Goal: Task Accomplishment & Management: Manage account settings

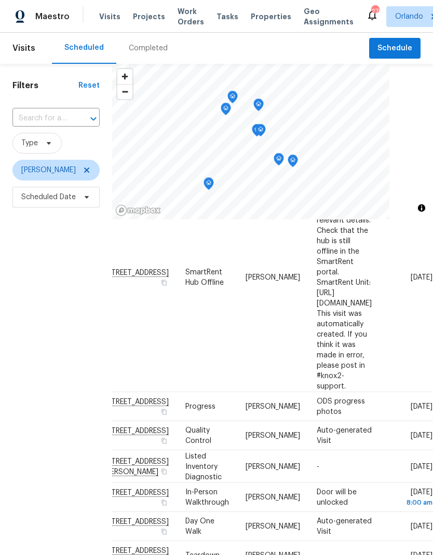
scroll to position [94, 90]
click at [0, 0] on icon at bounding box center [0, 0] width 0 height 0
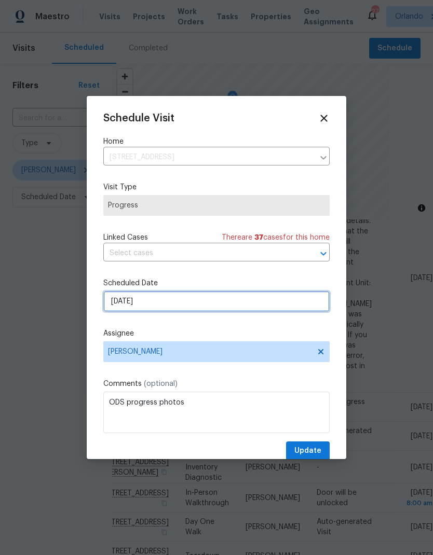
click at [224, 302] on input "[DATE]" at bounding box center [216, 301] width 226 height 21
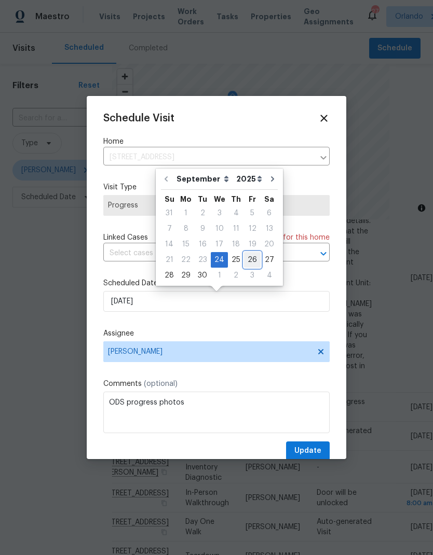
click at [247, 264] on div "26" at bounding box center [252, 260] width 17 height 15
type input "[DATE]"
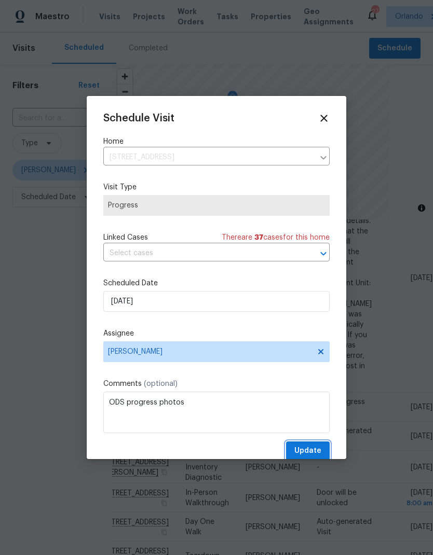
click at [317, 454] on span "Update" at bounding box center [307, 451] width 27 height 13
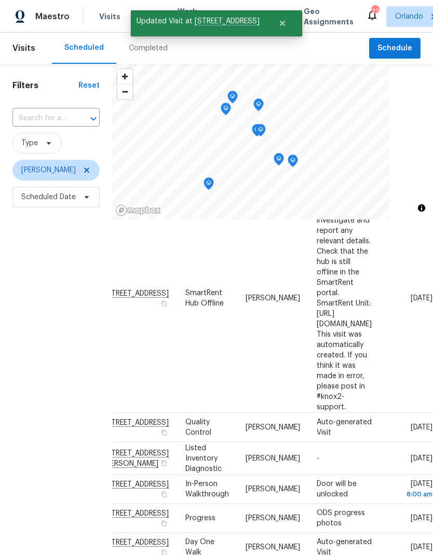
scroll to position [75, 90]
click at [0, 0] on icon at bounding box center [0, 0] width 0 height 0
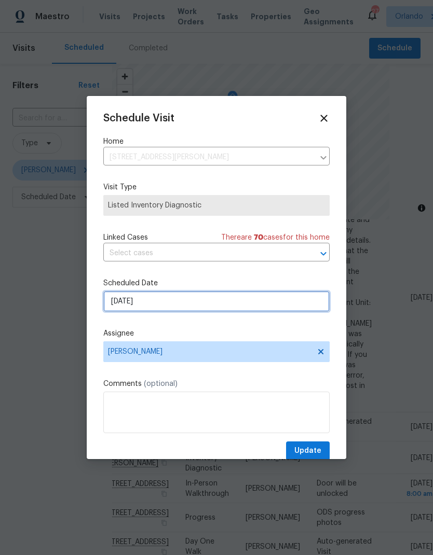
click at [241, 297] on input "9/25/2025" at bounding box center [216, 301] width 226 height 21
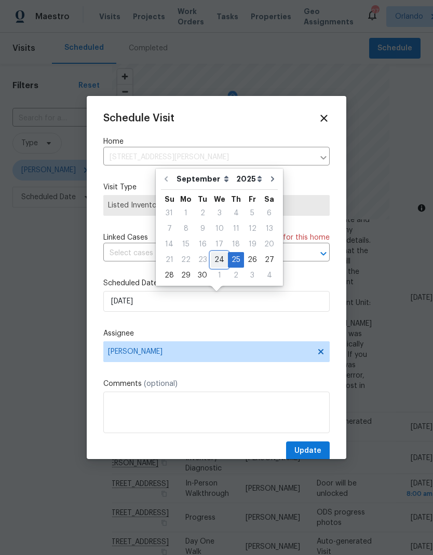
click at [218, 258] on div "24" at bounding box center [219, 260] width 17 height 15
type input "[DATE]"
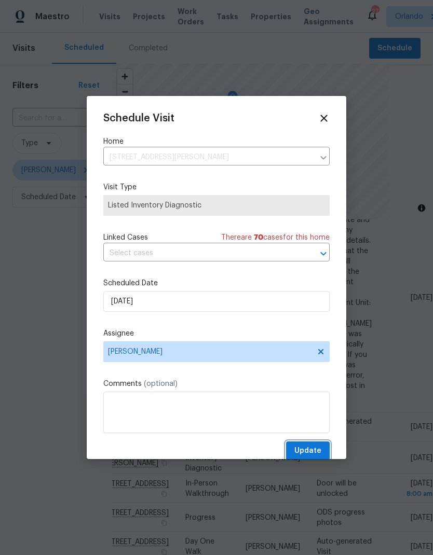
click at [320, 455] on span "Update" at bounding box center [307, 451] width 27 height 13
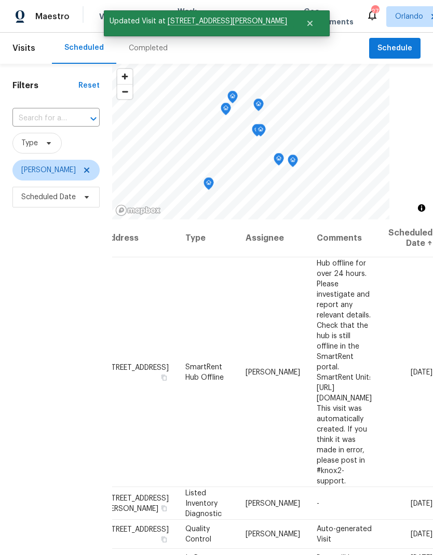
scroll to position [0, 90]
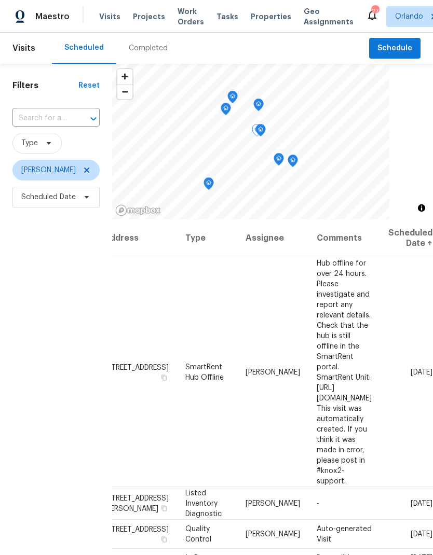
click at [0, 0] on icon at bounding box center [0, 0] width 0 height 0
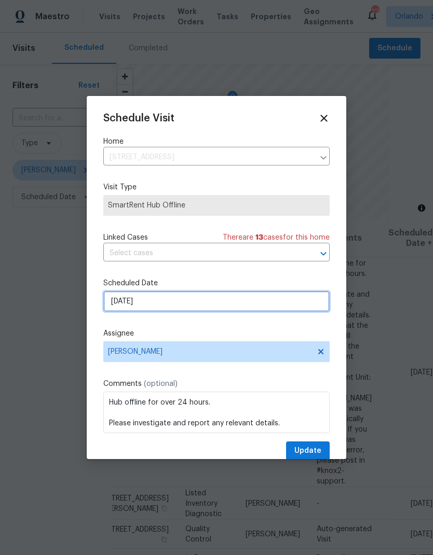
click at [229, 301] on input "9/24/2025" at bounding box center [216, 301] width 226 height 21
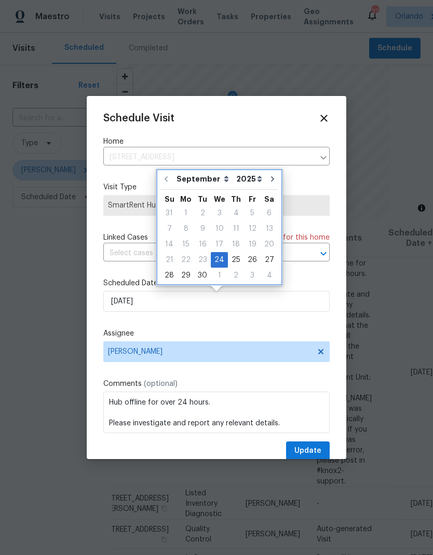
click at [268, 180] on icon "Go to next month" at bounding box center [272, 179] width 8 height 8
type input "10/24/2025"
select select "9"
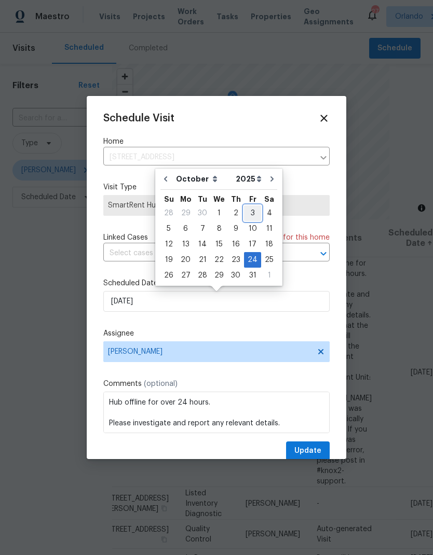
click at [249, 217] on div "3" at bounding box center [252, 213] width 17 height 15
type input "10/3/2025"
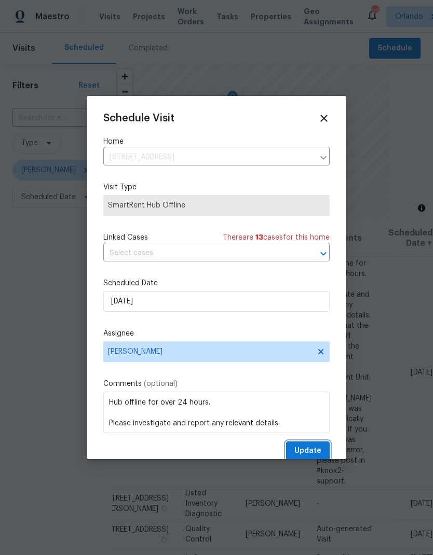
click at [318, 450] on span "Update" at bounding box center [307, 451] width 27 height 13
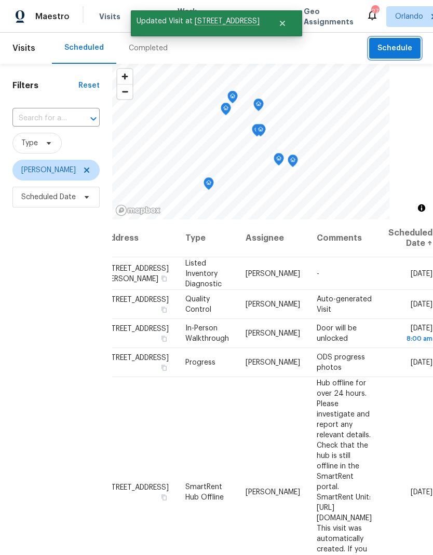
click at [405, 54] on span "Schedule" at bounding box center [394, 48] width 35 height 13
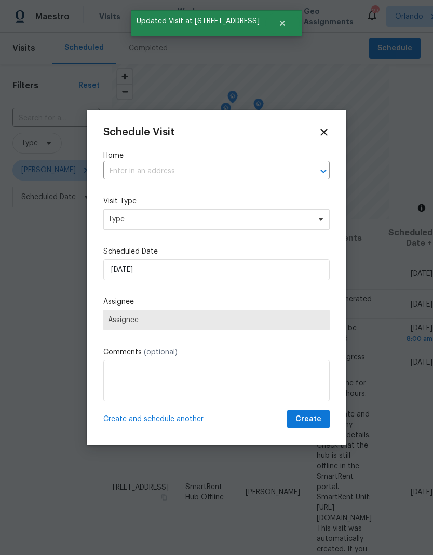
click at [226, 166] on input "text" at bounding box center [201, 172] width 197 height 16
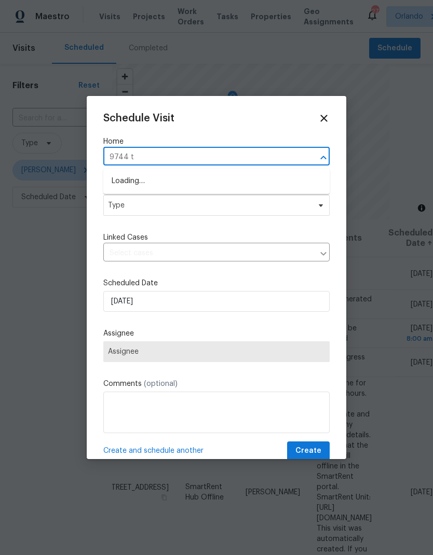
type input "9744 ta"
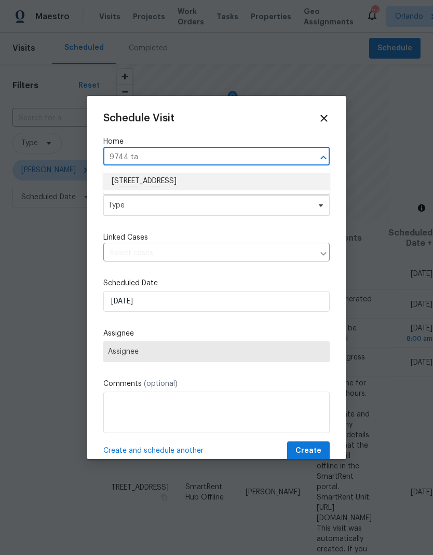
click at [231, 175] on li "[STREET_ADDRESS]" at bounding box center [216, 182] width 226 height 18
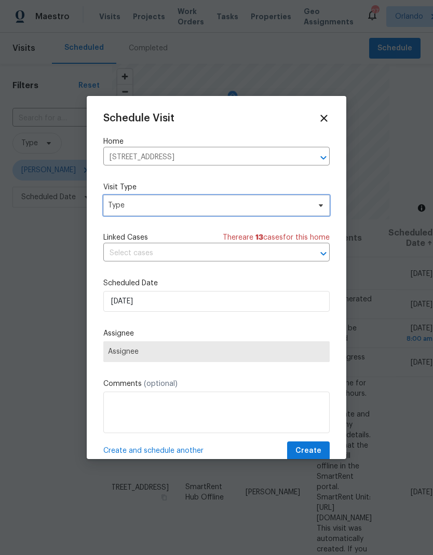
click at [279, 207] on span "Type" at bounding box center [209, 205] width 202 height 10
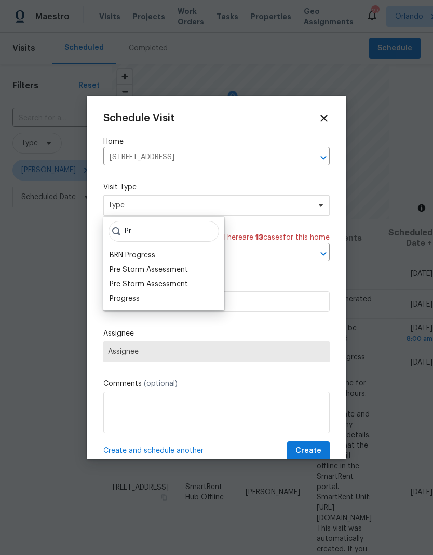
type input "Pr"
click at [131, 296] on div "Progress" at bounding box center [125, 299] width 30 height 10
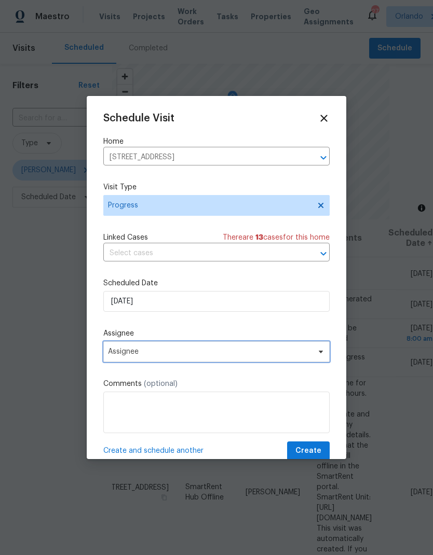
click at [209, 356] on span "Assignee" at bounding box center [209, 352] width 203 height 8
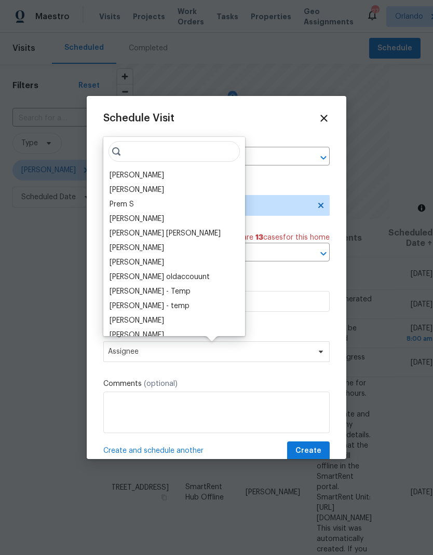
click at [137, 171] on div "[PERSON_NAME]" at bounding box center [137, 175] width 55 height 10
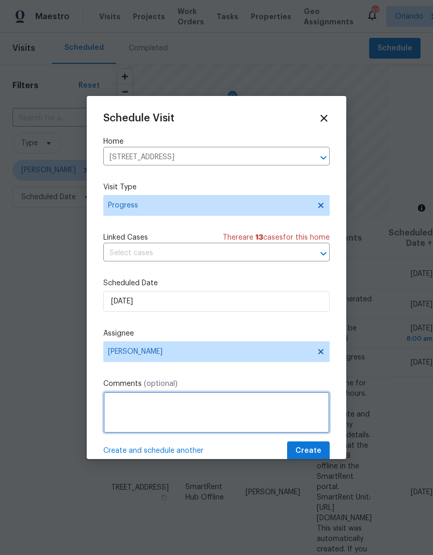
click at [207, 411] on textarea at bounding box center [216, 413] width 226 height 42
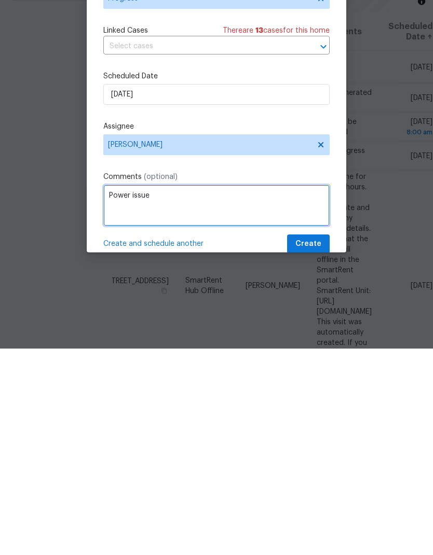
type textarea "Power issue"
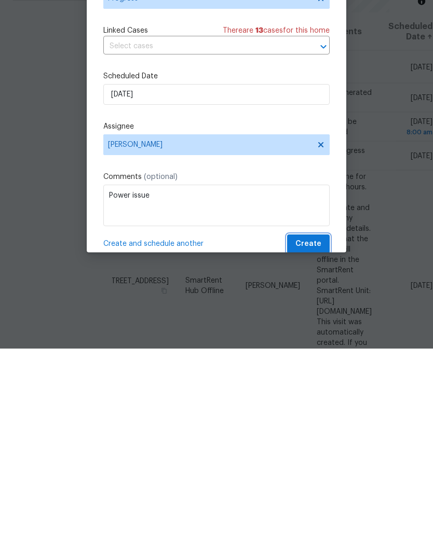
click at [321, 445] on span "Create" at bounding box center [308, 451] width 26 height 13
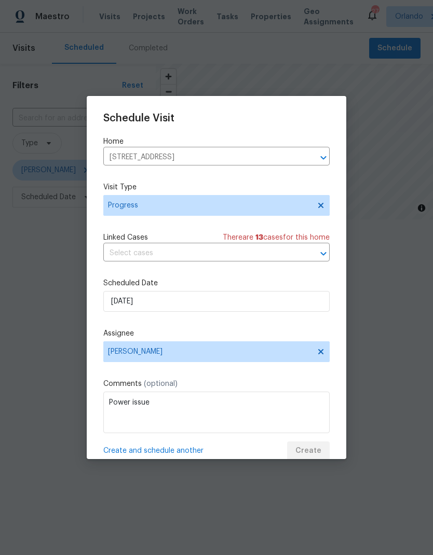
scroll to position [0, 0]
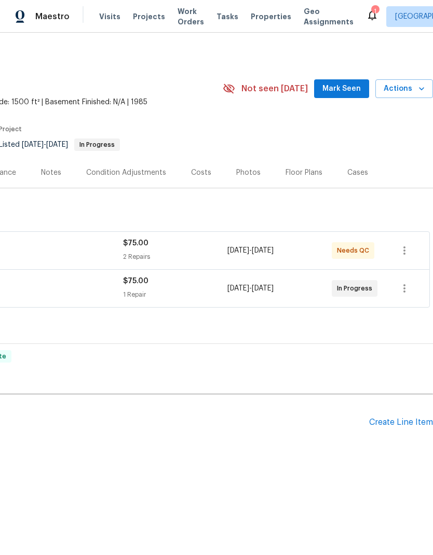
scroll to position [0, 154]
click at [402, 421] on div "Create Line Item" at bounding box center [401, 423] width 64 height 10
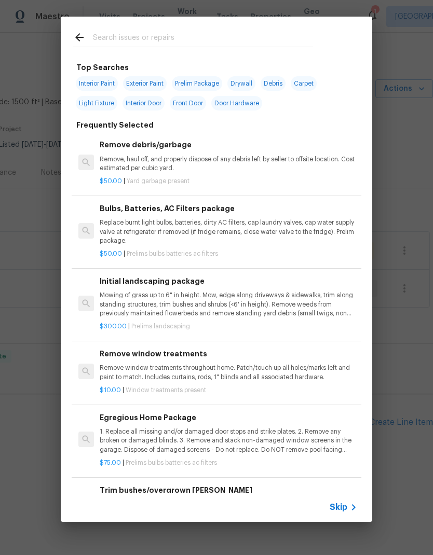
click at [162, 33] on input "text" at bounding box center [203, 39] width 220 height 16
type input "Breaker"
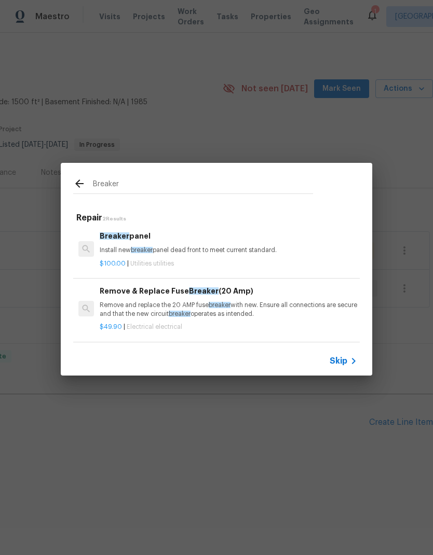
scroll to position [2, 0]
click at [277, 298] on div "Remove & Replace Fuse Breaker (20 Amp) Remove and replace the 20 AMP fuse break…" at bounding box center [228, 303] width 257 height 34
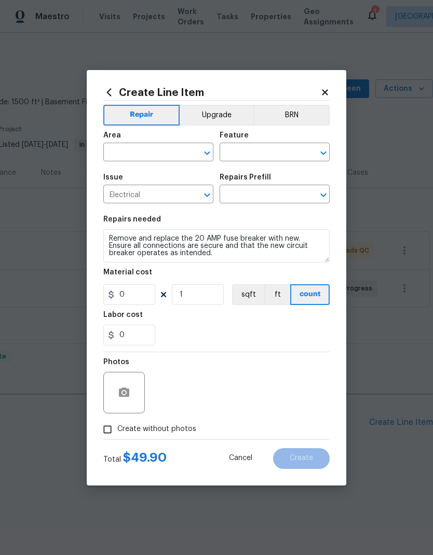
type input "Remove & Replace Fuse Breaker (20 Amp) $49.90"
type input "49.9"
click at [169, 148] on input "text" at bounding box center [143, 153] width 81 height 16
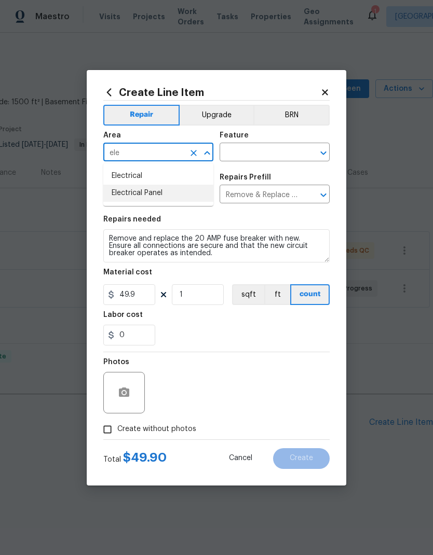
click at [157, 195] on li "Electrical Panel" at bounding box center [158, 193] width 110 height 17
type input "Electrical Panel"
click at [276, 152] on input "text" at bounding box center [260, 153] width 81 height 16
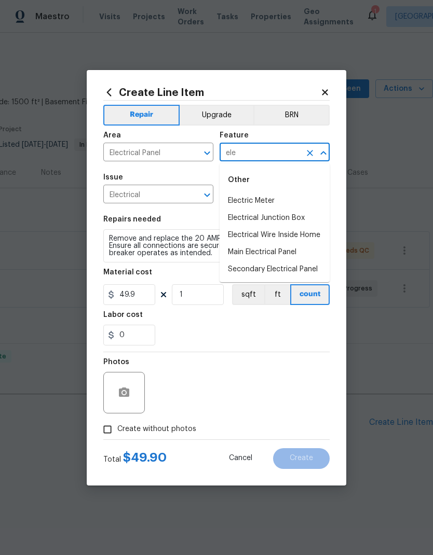
click at [293, 253] on li "Main Electrical Panel" at bounding box center [275, 252] width 110 height 17
type input "Main Electrical Panel"
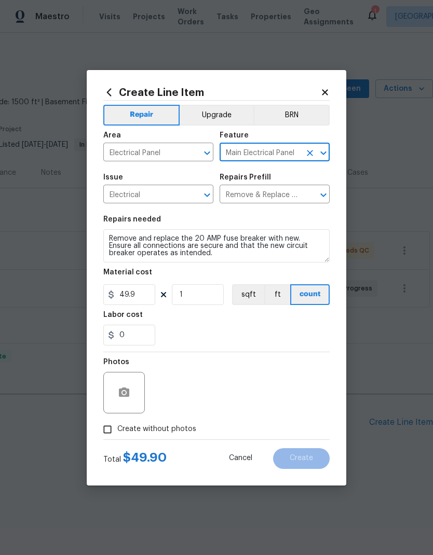
click at [276, 218] on div "Repairs needed" at bounding box center [216, 222] width 226 height 13
click at [288, 196] on input "Remove & Replace Fuse Breaker (20 Amp) $49.90" at bounding box center [260, 195] width 81 height 16
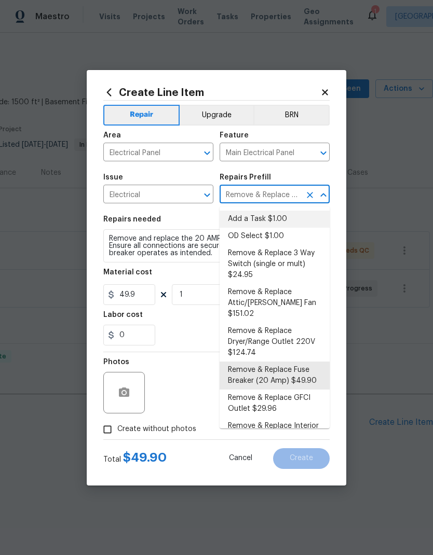
click at [282, 220] on li "Add a Task $1.00" at bounding box center [275, 219] width 110 height 17
type input "Add a Task $1.00"
type textarea "HPM to detail"
type input "1"
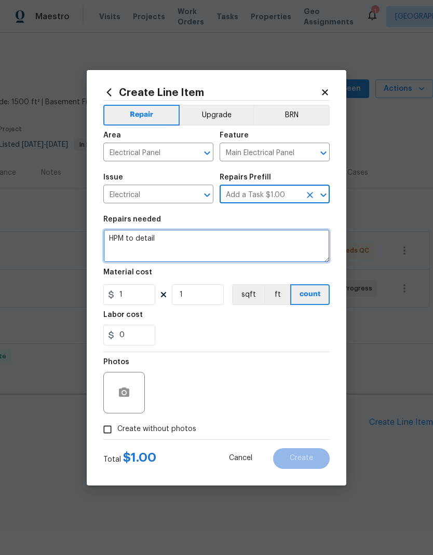
click at [172, 243] on textarea "HPM to detail" at bounding box center [216, 245] width 226 height 33
click at [157, 234] on textarea "HPM to detail" at bounding box center [216, 245] width 226 height 33
click at [144, 240] on textarea "HPM to detail" at bounding box center [216, 245] width 226 height 33
click at [132, 242] on textarea "HPM to detail" at bounding box center [216, 245] width 226 height 33
click at [131, 242] on textarea "HPM to detail" at bounding box center [216, 245] width 226 height 33
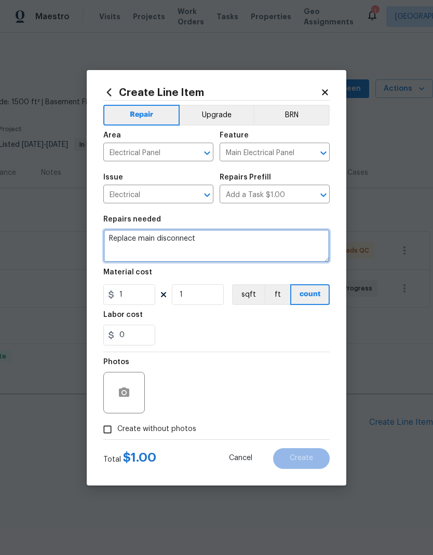
click at [159, 236] on textarea "Replace main disconnect" at bounding box center [216, 245] width 226 height 33
click at [270, 236] on textarea "Replace main breaker disconnect" at bounding box center [216, 245] width 226 height 33
type textarea "Replace main breaker disconnect - inoperable"
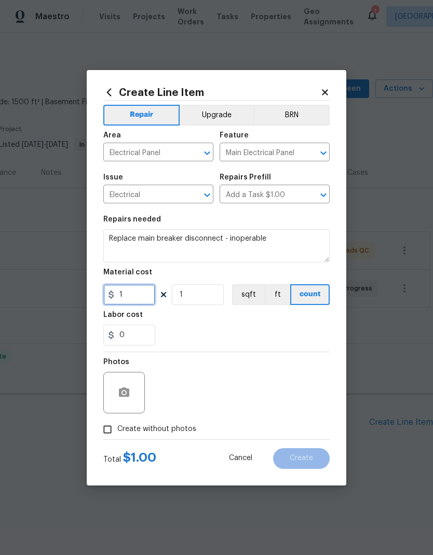
click at [140, 290] on input "1" at bounding box center [129, 294] width 52 height 21
click at [147, 295] on input "1" at bounding box center [129, 294] width 52 height 21
type input "250"
click at [291, 318] on div "Labor cost" at bounding box center [216, 317] width 226 height 13
click at [123, 394] on circle "button" at bounding box center [124, 392] width 3 height 3
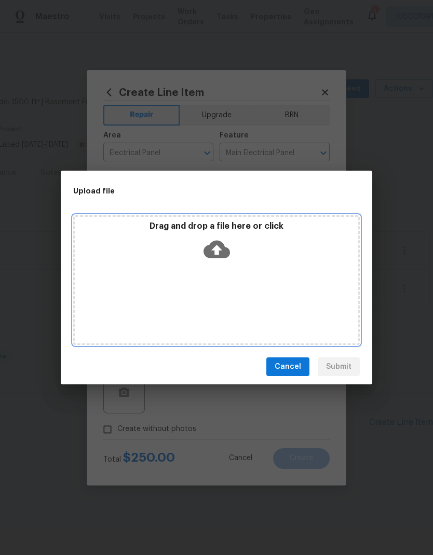
click at [216, 254] on icon at bounding box center [216, 249] width 26 height 26
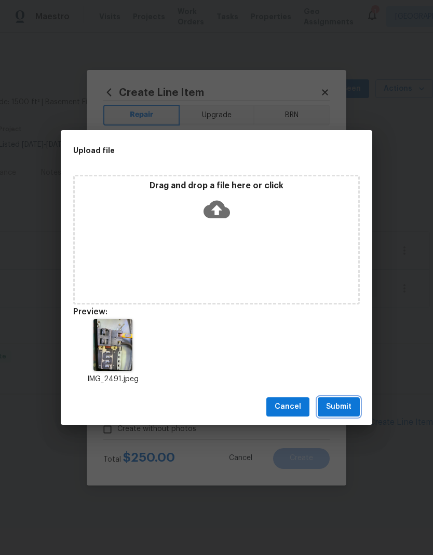
click at [348, 405] on span "Submit" at bounding box center [338, 407] width 25 height 13
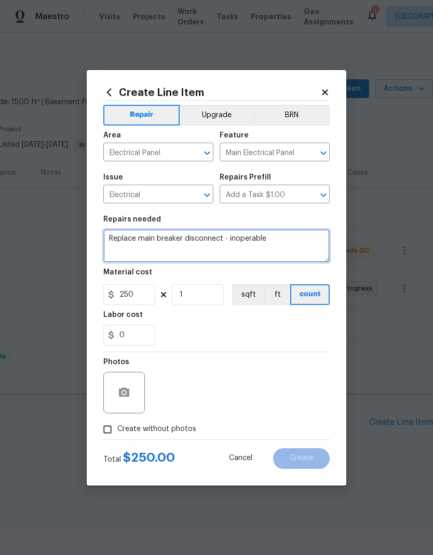
click at [186, 236] on textarea "Replace main breaker disconnect - inoperable" at bounding box center [216, 245] width 226 height 33
click at [197, 237] on textarea "Replace main breaker disconnect - inoperable" at bounding box center [216, 245] width 226 height 33
click at [287, 246] on textarea "Replace main breaker - inoperable" at bounding box center [216, 245] width 226 height 33
type textarea "Replace main breaker - inoperable"
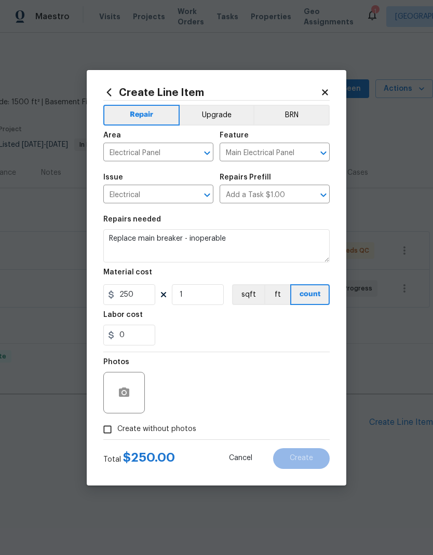
click at [290, 326] on div "0" at bounding box center [216, 335] width 226 height 21
click at [191, 429] on span "Create without photos" at bounding box center [156, 429] width 79 height 11
click at [117, 429] on input "Create without photos" at bounding box center [108, 430] width 20 height 20
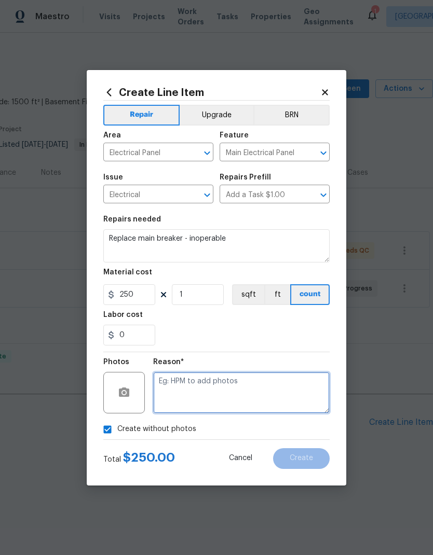
click at [276, 396] on textarea at bounding box center [241, 393] width 177 height 42
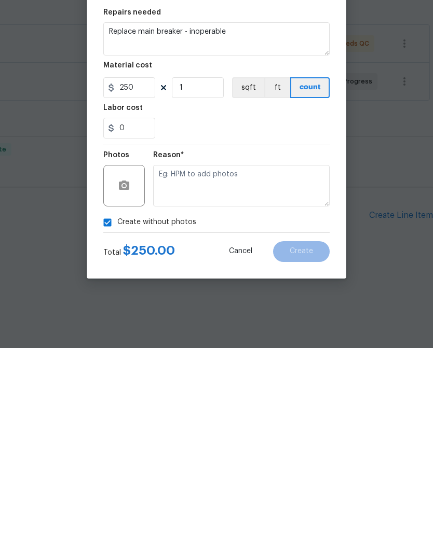
click at [179, 420] on label "Create without photos" at bounding box center [147, 430] width 99 height 20
click at [117, 420] on input "Create without photos" at bounding box center [108, 430] width 20 height 20
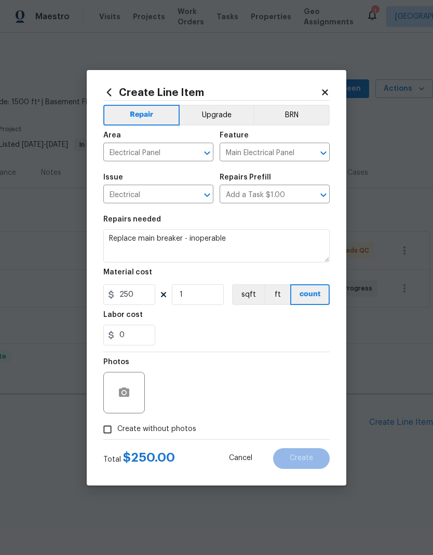
click at [131, 383] on div at bounding box center [124, 393] width 42 height 42
click at [128, 382] on button "button" at bounding box center [124, 393] width 25 height 25
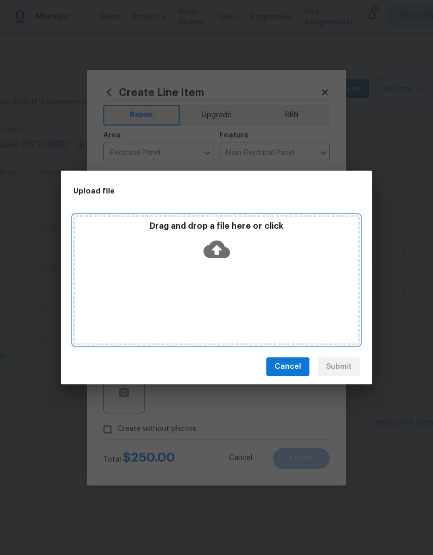
click at [225, 247] on icon at bounding box center [216, 249] width 26 height 26
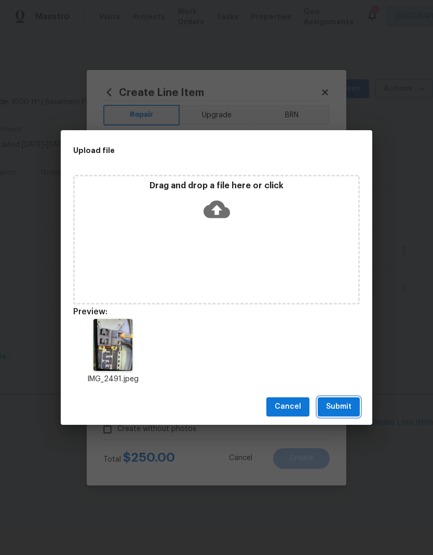
click at [348, 410] on span "Submit" at bounding box center [338, 407] width 25 height 13
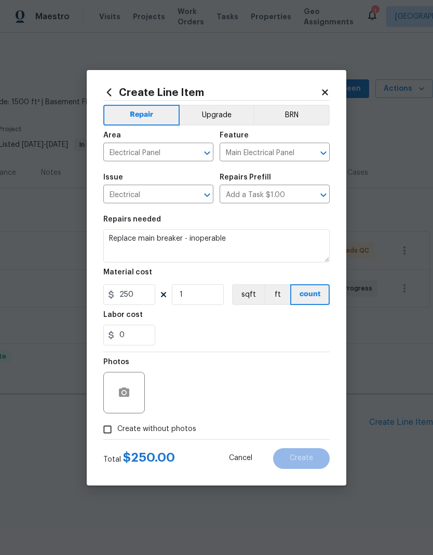
click at [294, 335] on div "0" at bounding box center [216, 335] width 226 height 21
click at [174, 426] on span "Create without photos" at bounding box center [156, 429] width 79 height 11
click at [117, 426] on input "Create without photos" at bounding box center [108, 430] width 20 height 20
checkbox input "true"
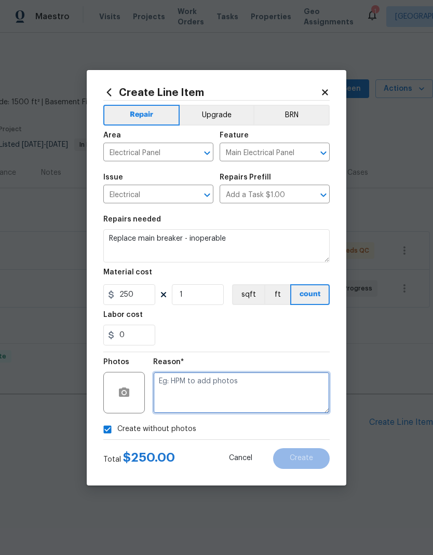
click at [242, 395] on textarea at bounding box center [241, 393] width 177 height 42
type textarea "Na"
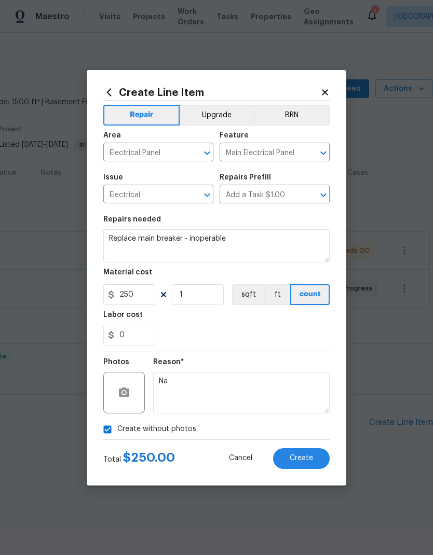
click at [314, 462] on button "Create" at bounding box center [301, 459] width 57 height 21
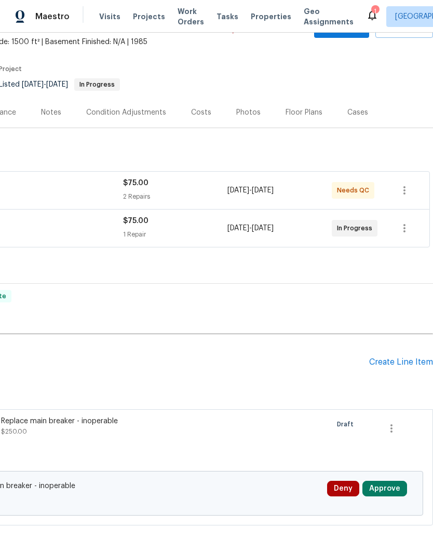
scroll to position [60, 154]
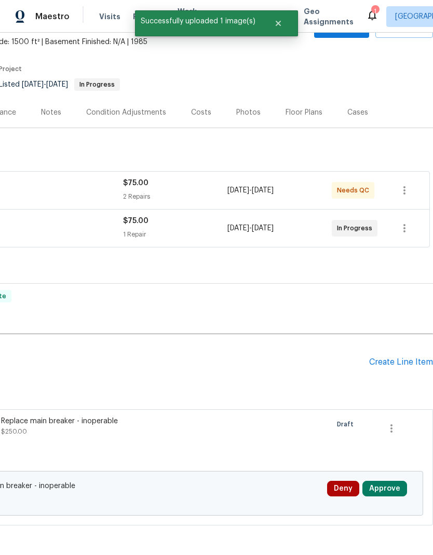
click at [401, 492] on button "Approve" at bounding box center [384, 489] width 45 height 16
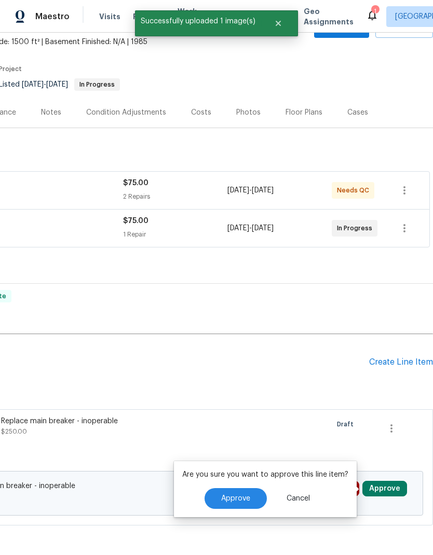
click at [253, 492] on button "Approve" at bounding box center [236, 498] width 62 height 21
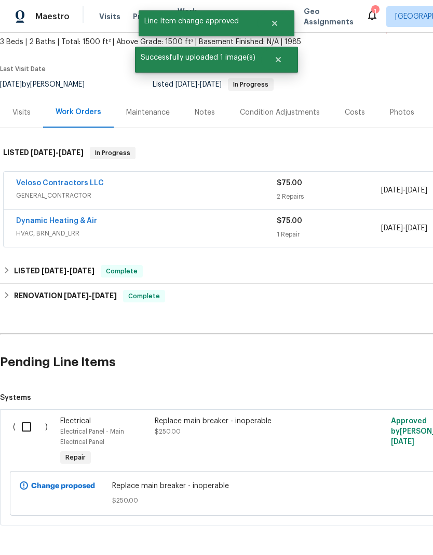
scroll to position [60, 0]
click at [22, 425] on input "checkbox" at bounding box center [31, 427] width 30 height 22
checkbox input "true"
click at [378, 528] on span "Create Work Order" at bounding box center [373, 529] width 69 height 13
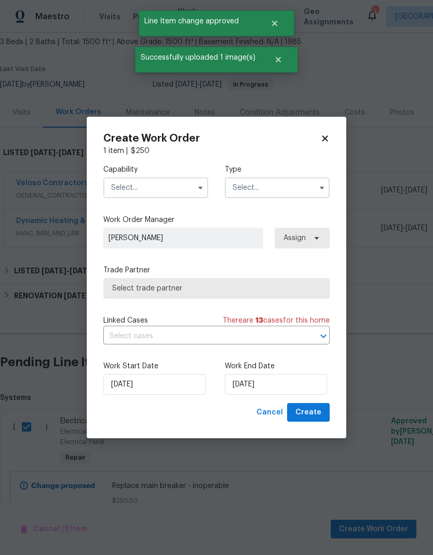
click at [176, 180] on input "text" at bounding box center [155, 188] width 105 height 21
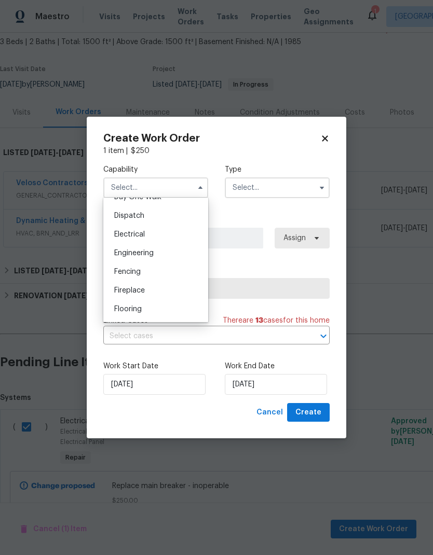
scroll to position [295, 0]
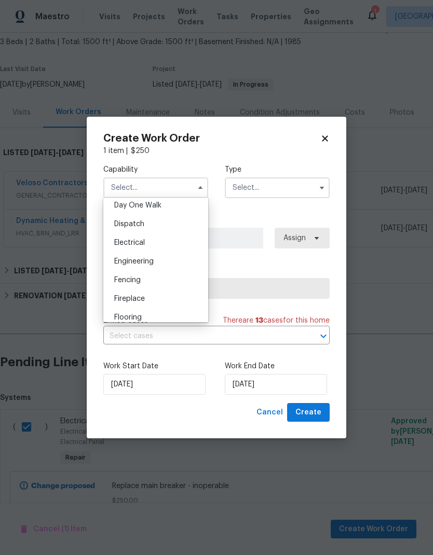
click at [148, 246] on div "Electrical" at bounding box center [156, 243] width 100 height 19
type input "Electrical"
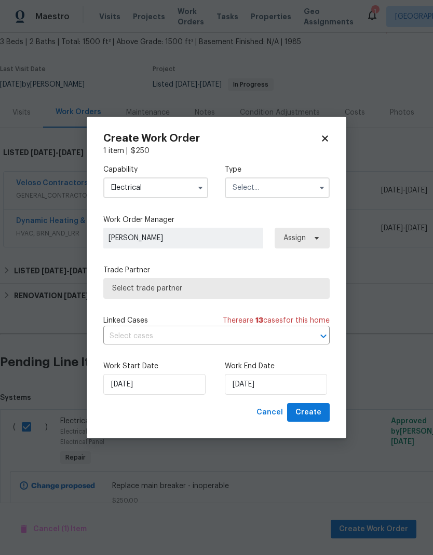
click at [293, 184] on input "text" at bounding box center [277, 188] width 105 height 21
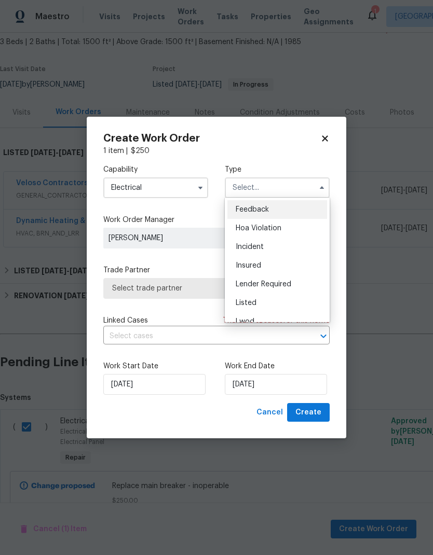
click at [291, 303] on div "Listed" at bounding box center [277, 303] width 100 height 19
type input "Listed"
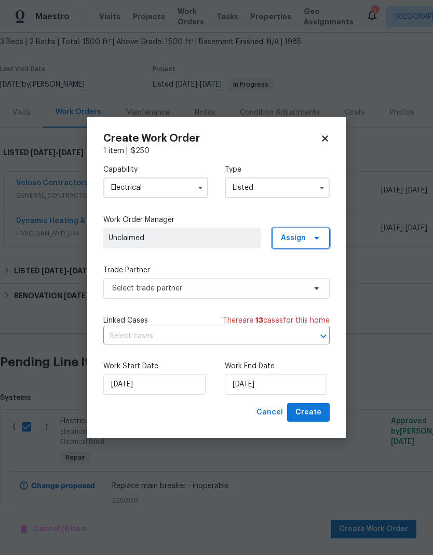
click at [311, 230] on span "Assign" at bounding box center [301, 238] width 58 height 21
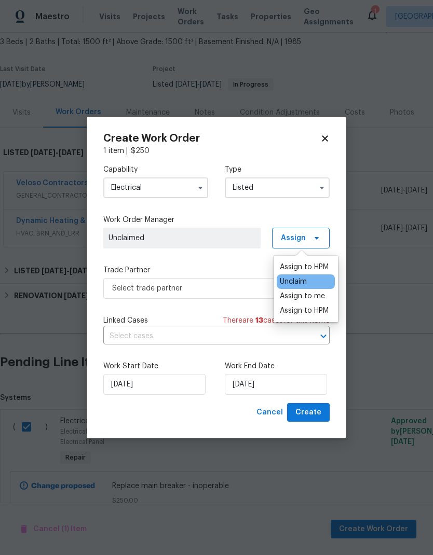
click at [323, 311] on div "Assign to HPM" at bounding box center [304, 311] width 49 height 10
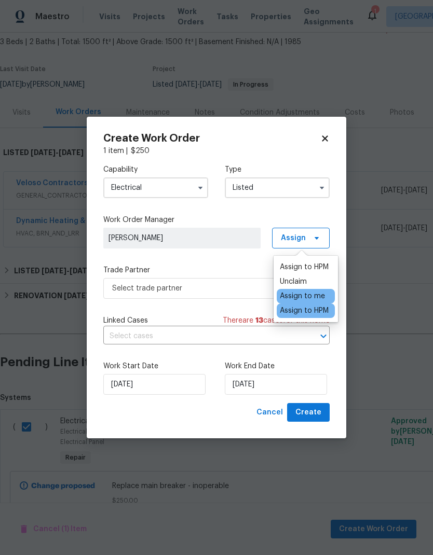
click at [233, 256] on div "Capability Electrical Type Listed Work Order Manager Austin Jones Assign Trade …" at bounding box center [216, 279] width 226 height 247
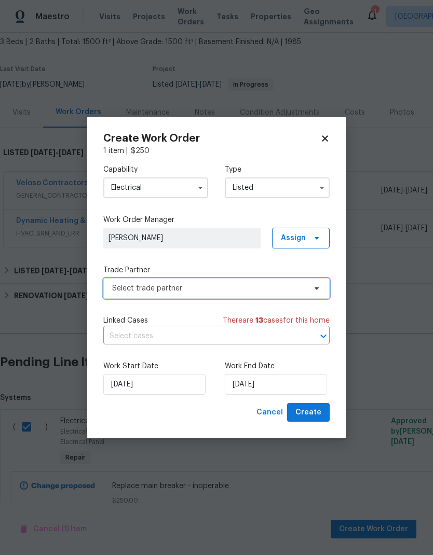
click at [254, 280] on span "Select trade partner" at bounding box center [216, 288] width 226 height 21
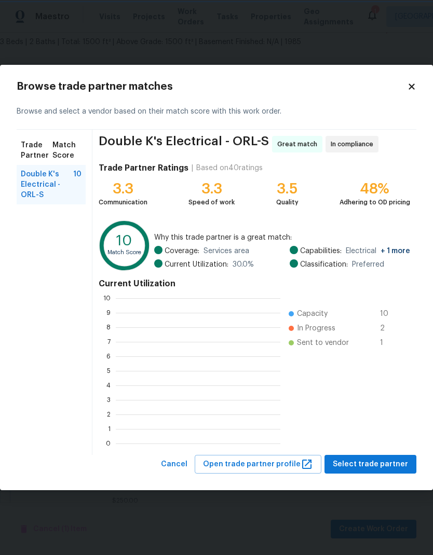
scroll to position [145, 165]
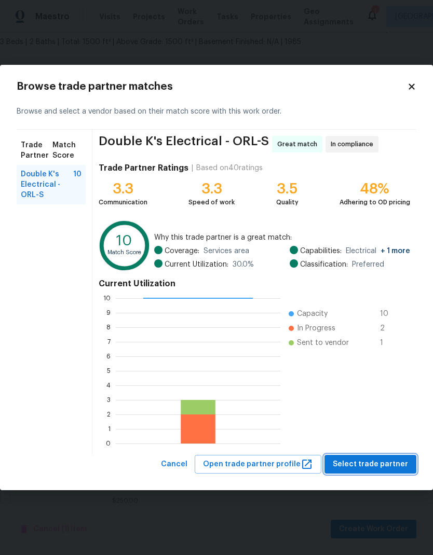
click at [395, 465] on span "Select trade partner" at bounding box center [370, 464] width 75 height 13
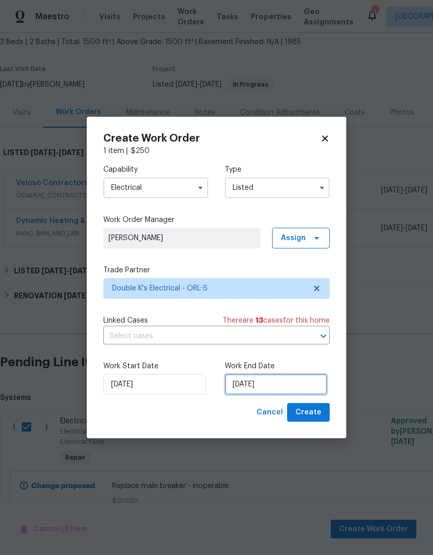
click at [302, 386] on input "[DATE]" at bounding box center [276, 384] width 102 height 21
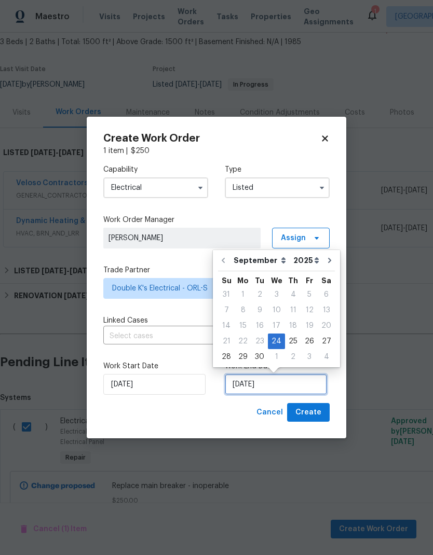
scroll to position [4, 0]
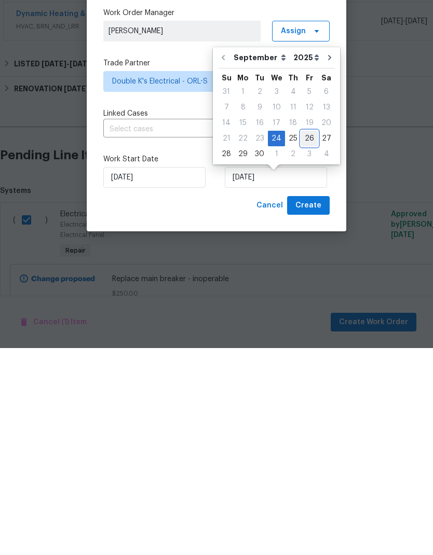
click at [303, 338] on div "26" at bounding box center [309, 345] width 17 height 15
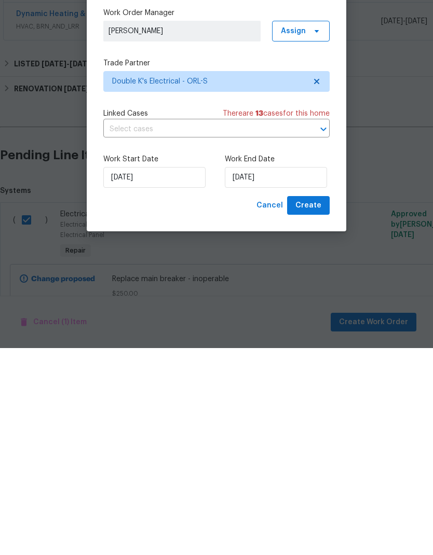
type input "9/26/2025"
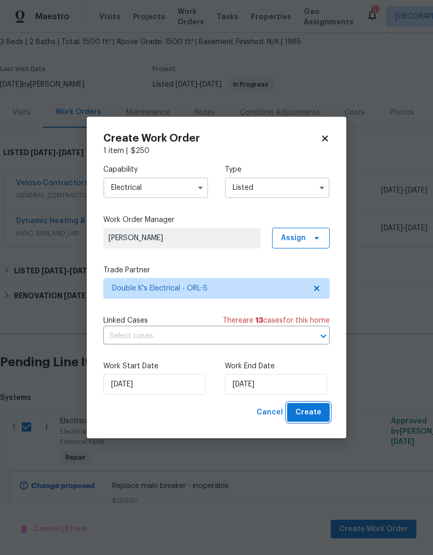
click at [323, 414] on button "Create" at bounding box center [308, 412] width 43 height 19
checkbox input "false"
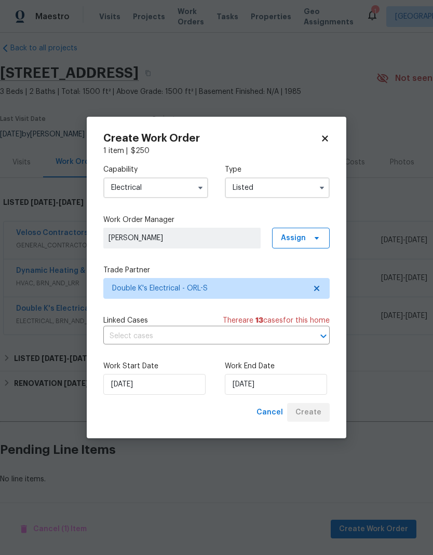
scroll to position [10, 0]
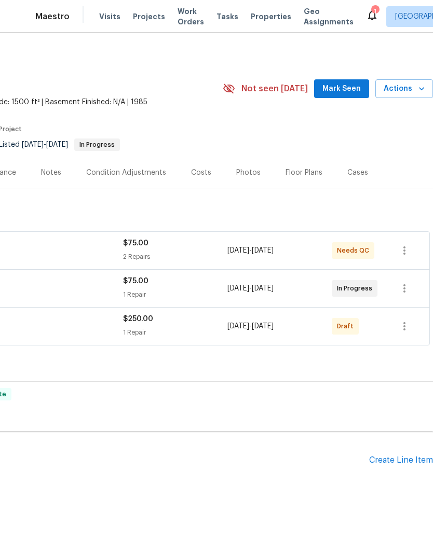
scroll to position [0, 154]
click at [408, 323] on icon "button" at bounding box center [404, 326] width 12 height 12
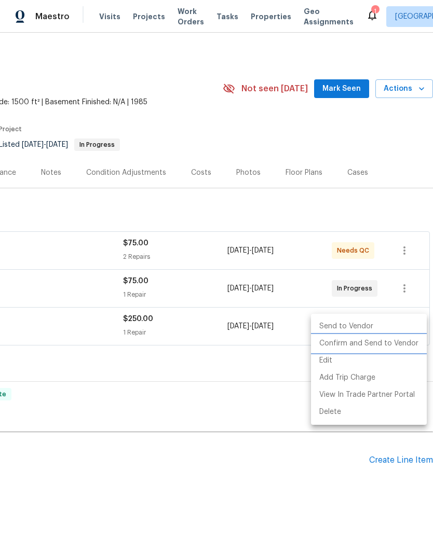
click at [402, 344] on li "Confirm and Send to Vendor" at bounding box center [369, 343] width 116 height 17
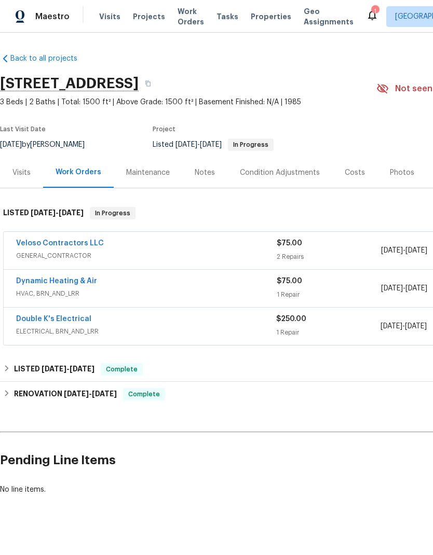
click at [76, 321] on link "Double K's Electrical" at bounding box center [53, 319] width 75 height 7
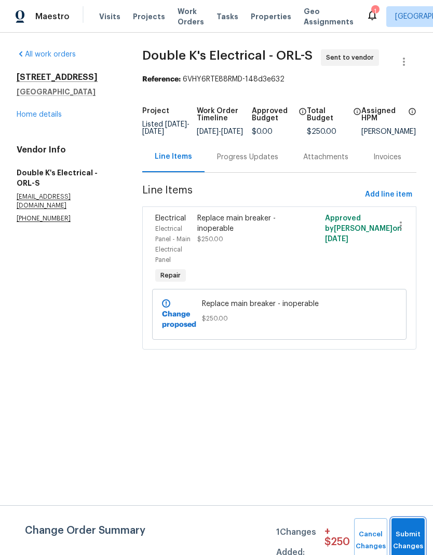
click at [412, 533] on button "Submit Changes" at bounding box center [407, 541] width 33 height 45
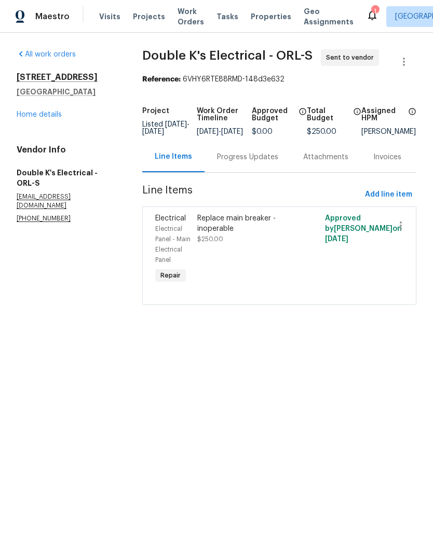
click at [255, 161] on div "Progress Updates" at bounding box center [247, 157] width 61 height 10
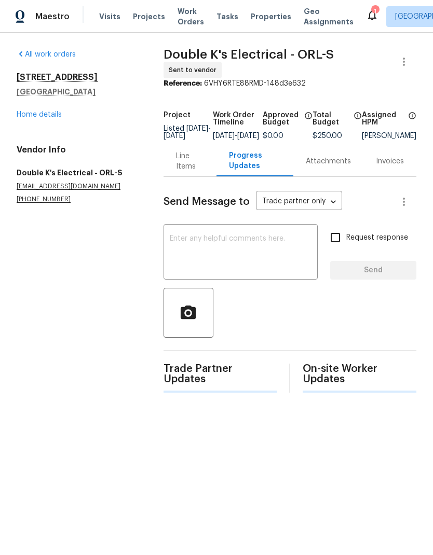
click at [244, 250] on textarea at bounding box center [241, 253] width 142 height 36
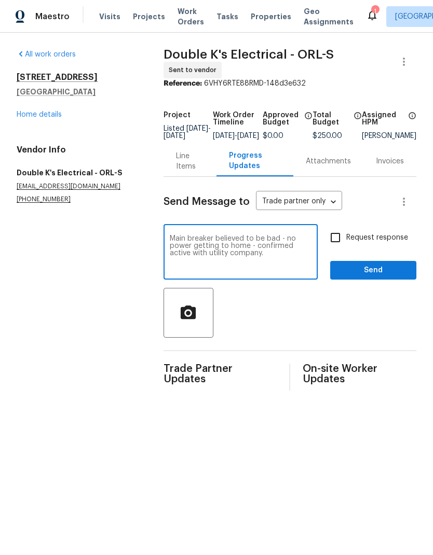
type textarea "Main breaker believed to be bad - no power getting to home - confirmed active w…"
click at [336, 242] on input "Request response" at bounding box center [335, 238] width 22 height 22
checkbox input "true"
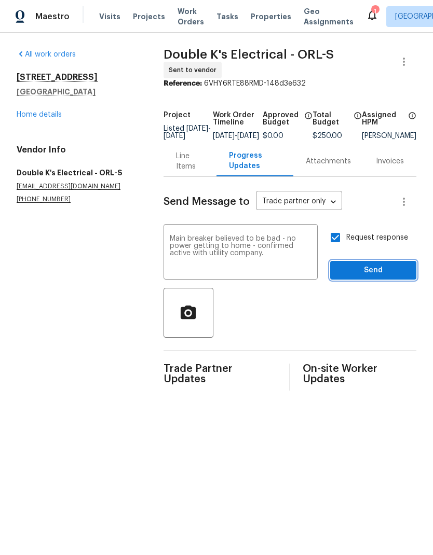
click at [384, 269] on span "Send" at bounding box center [373, 270] width 70 height 13
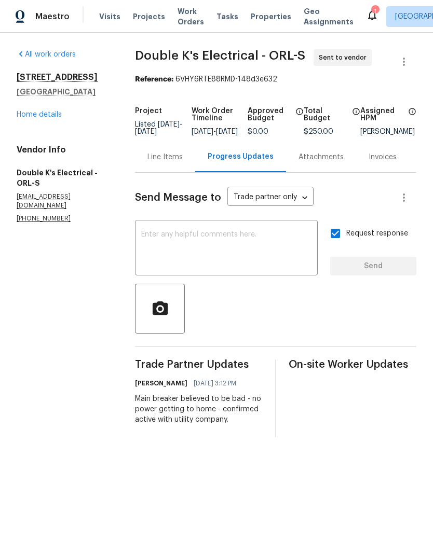
click at [168, 160] on div "Line Items" at bounding box center [164, 157] width 35 height 10
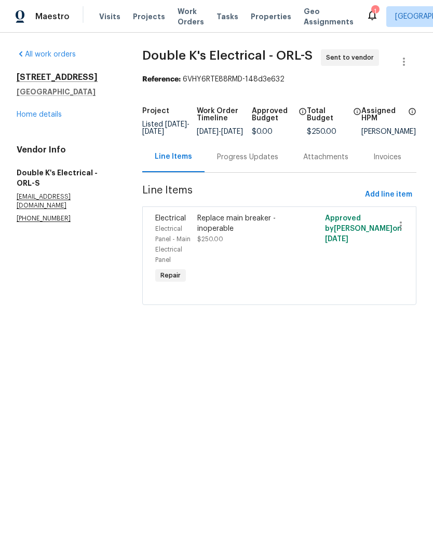
click at [263, 226] on div "Replace main breaker - inoperable" at bounding box center [247, 223] width 100 height 21
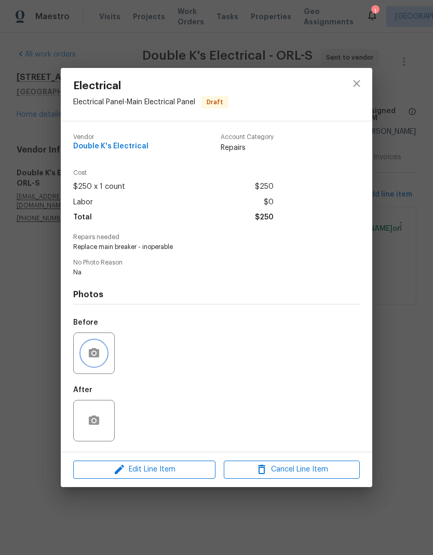
click at [98, 349] on icon "button" at bounding box center [94, 353] width 12 height 12
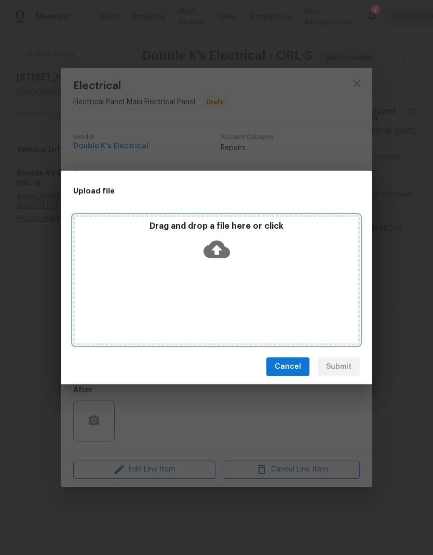
click at [219, 243] on icon at bounding box center [216, 250] width 26 height 18
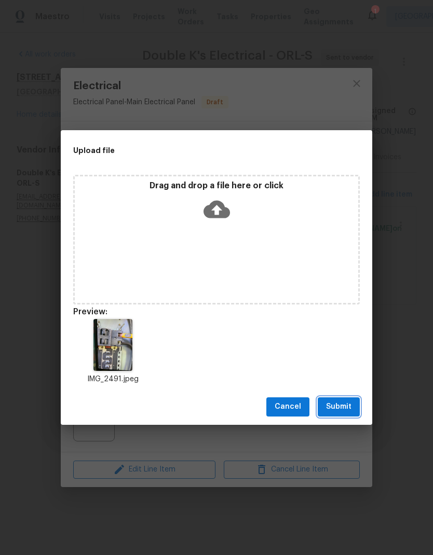
click at [347, 406] on span "Submit" at bounding box center [338, 407] width 25 height 13
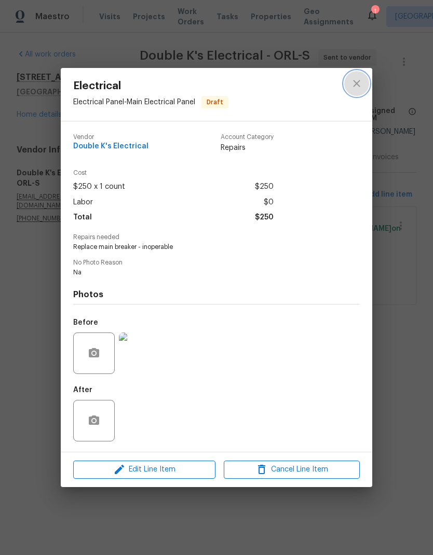
click at [359, 82] on icon "close" at bounding box center [356, 83] width 12 height 12
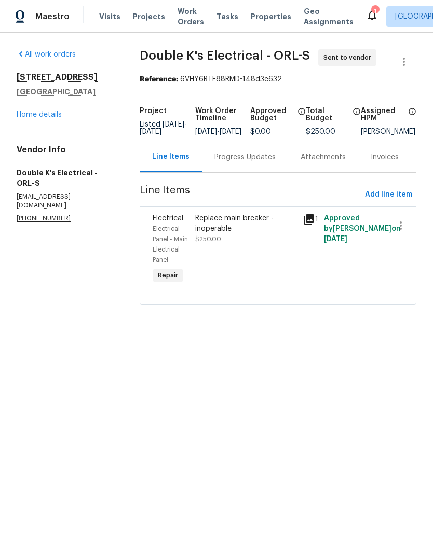
click at [56, 125] on div "All work orders 9744 Tattersall Ave Orlando, FL 32817 Home details Vendor Info …" at bounding box center [66, 136] width 98 height 174
click at [40, 108] on div "9744 Tattersall Ave Orlando, FL 32817 Home details" at bounding box center [66, 96] width 98 height 48
click at [43, 111] on link "Home details" at bounding box center [39, 114] width 45 height 7
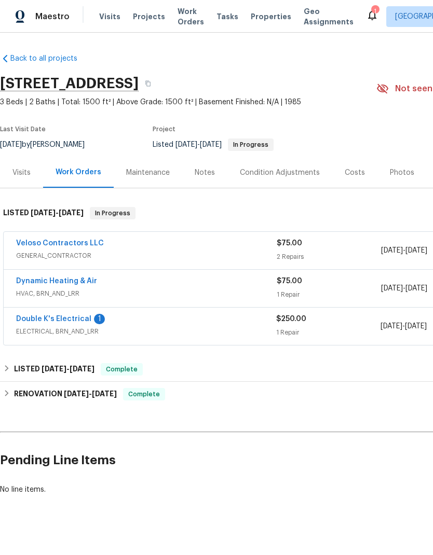
click at [75, 321] on link "Double K's Electrical" at bounding box center [53, 319] width 75 height 7
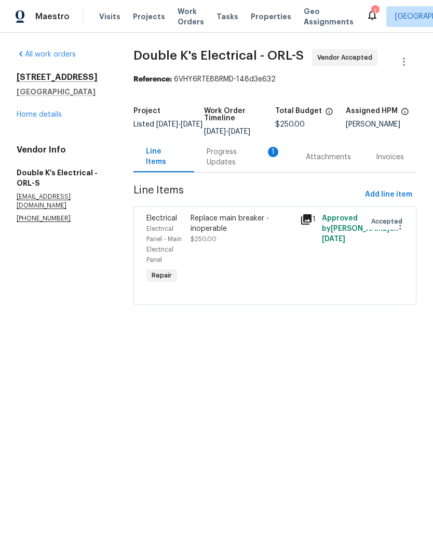
click at [251, 155] on div "Progress Updates 1" at bounding box center [244, 157] width 74 height 21
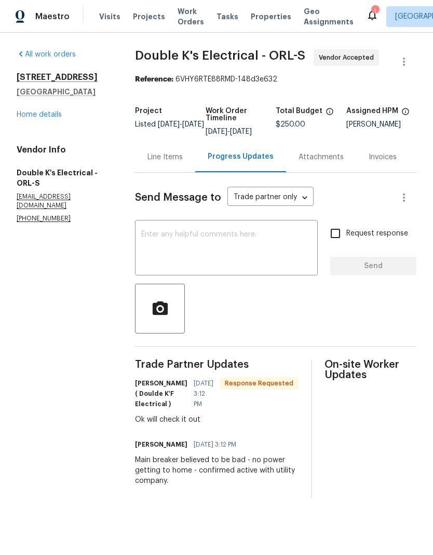
click at [264, 245] on textarea at bounding box center [226, 249] width 170 height 36
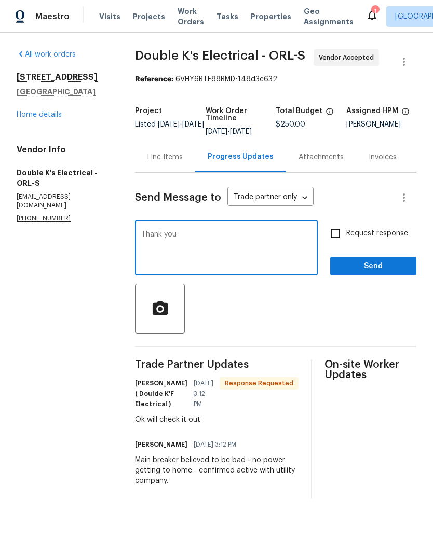
type textarea "Thank you"
click at [398, 269] on span "Send" at bounding box center [373, 266] width 70 height 13
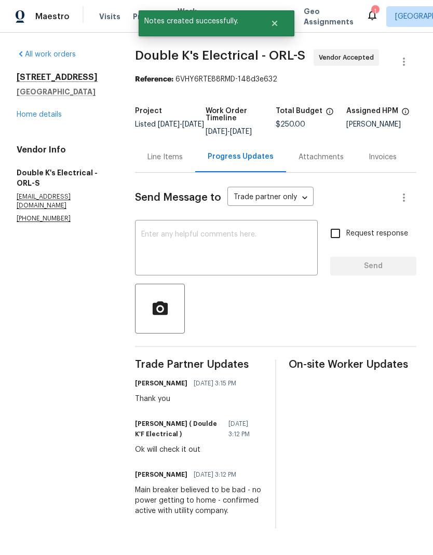
click at [50, 112] on link "Home details" at bounding box center [39, 114] width 45 height 7
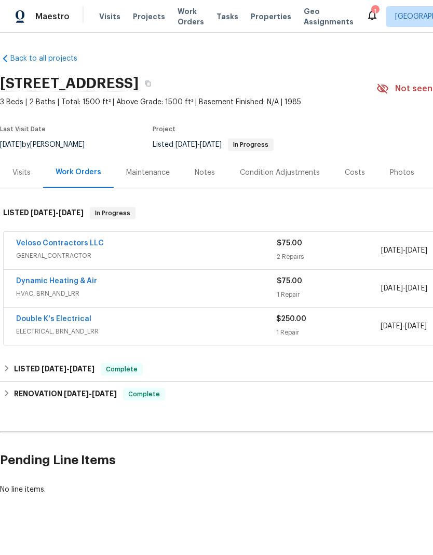
click at [73, 240] on link "Veloso Contractors LLC" at bounding box center [60, 243] width 88 height 7
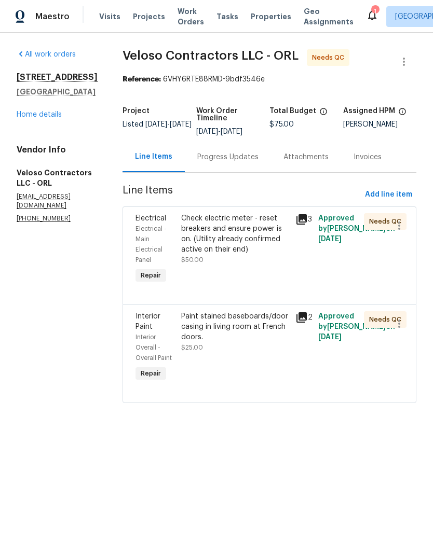
click at [248, 248] on div "Check electric meter - reset breakers and ensure power is on. (Utility already …" at bounding box center [235, 234] width 108 height 42
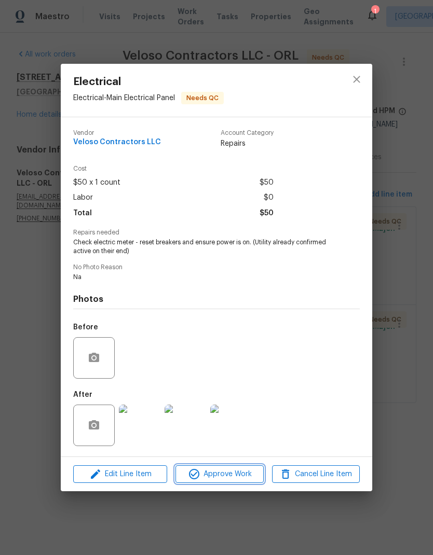
click at [251, 483] on button "Approve Work" at bounding box center [219, 475] width 88 height 18
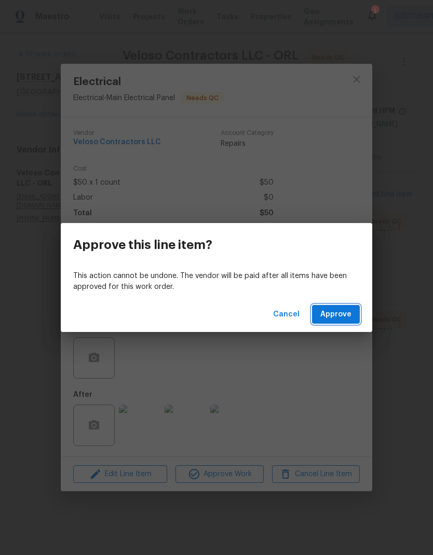
click at [347, 315] on span "Approve" at bounding box center [335, 314] width 31 height 13
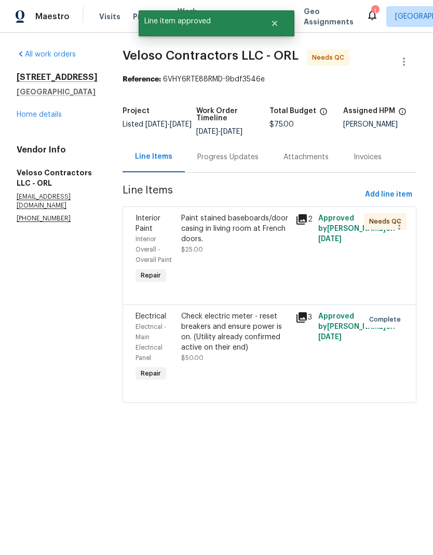
click at [254, 231] on div "Paint stained baseboards/door casing in living room at French doors." at bounding box center [235, 228] width 108 height 31
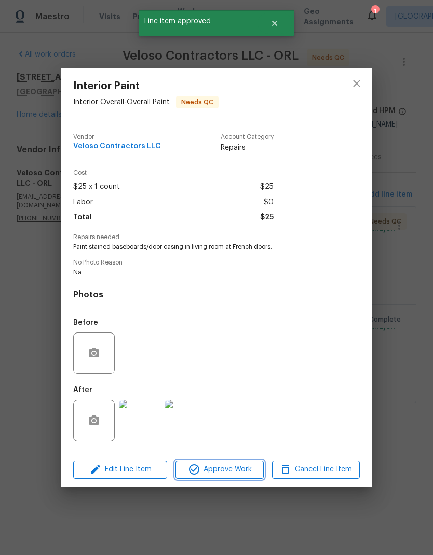
click at [243, 468] on span "Approve Work" at bounding box center [220, 470] width 82 height 13
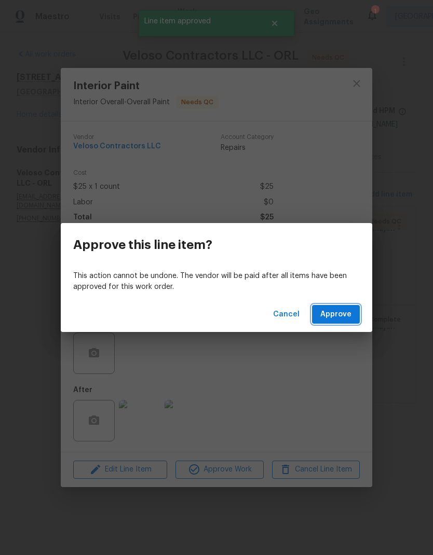
click at [350, 319] on span "Approve" at bounding box center [335, 314] width 31 height 13
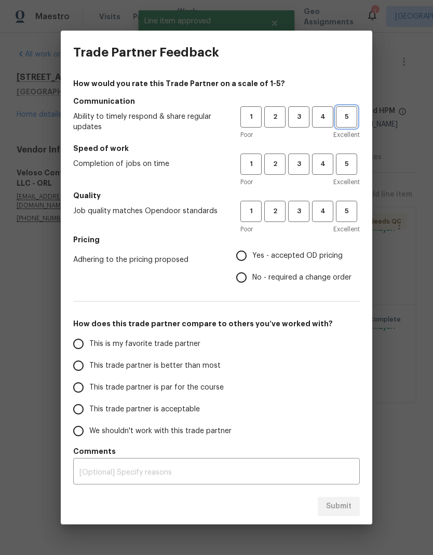
click at [351, 123] on button "5" at bounding box center [346, 116] width 21 height 21
click at [343, 162] on span "5" at bounding box center [346, 164] width 19 height 12
click at [347, 198] on h5 "Quality" at bounding box center [216, 196] width 287 height 10
click at [280, 254] on span "Yes - accepted OD pricing" at bounding box center [297, 256] width 90 height 11
click at [252, 254] on input "Yes - accepted OD pricing" at bounding box center [241, 256] width 22 height 22
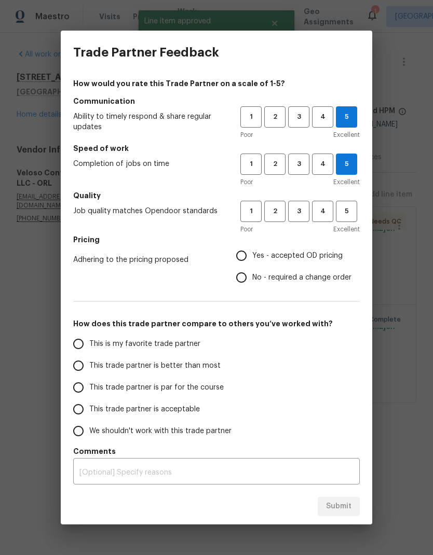
radio input "true"
click at [352, 211] on span "5" at bounding box center [346, 212] width 19 height 12
click at [189, 345] on span "This is my favorite trade partner" at bounding box center [144, 344] width 111 height 11
click at [89, 345] on input "This is my favorite trade partner" at bounding box center [78, 344] width 22 height 22
click at [349, 512] on span "Submit" at bounding box center [338, 506] width 25 height 13
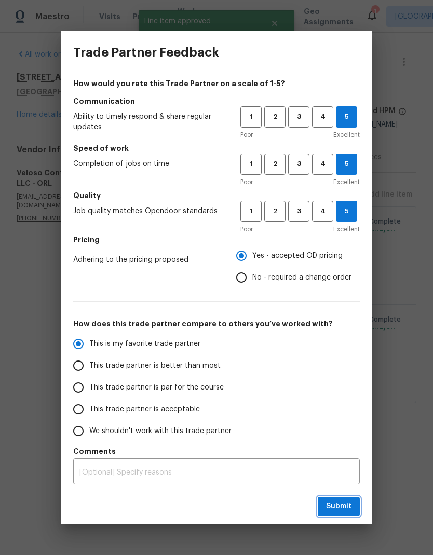
radio input "true"
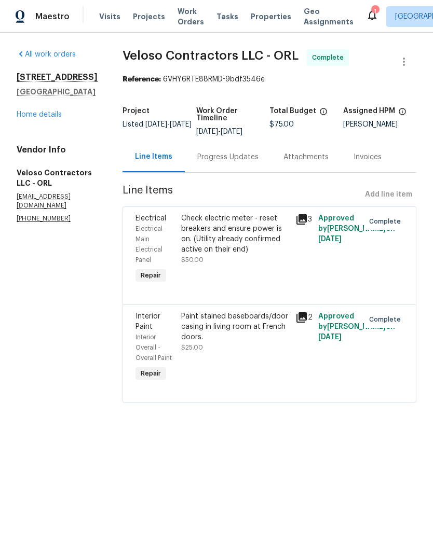
click at [53, 116] on link "Home details" at bounding box center [39, 114] width 45 height 7
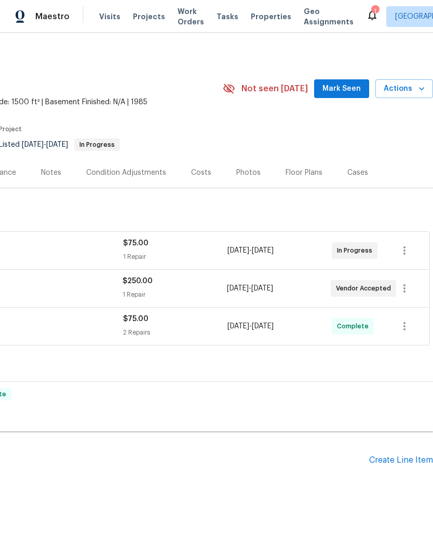
scroll to position [0, 154]
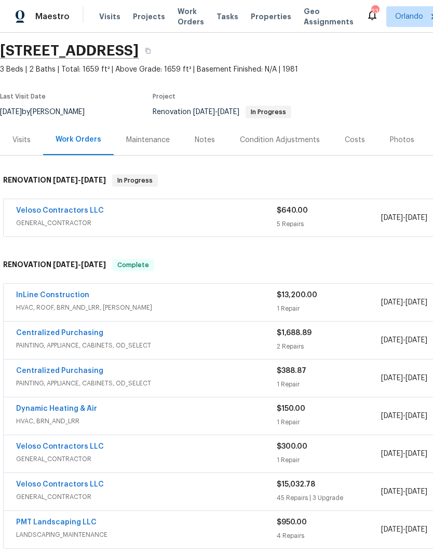
scroll to position [33, 0]
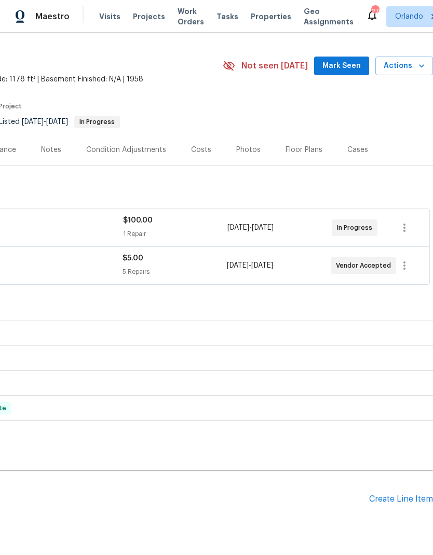
scroll to position [23, 154]
click at [348, 64] on span "Mark Seen" at bounding box center [341, 66] width 38 height 13
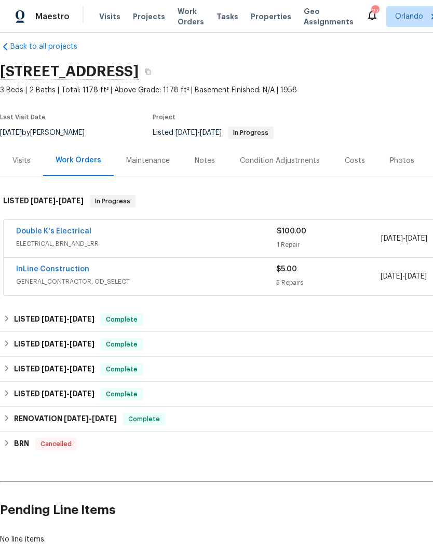
scroll to position [12, 0]
click at [66, 268] on link "InLine Construction" at bounding box center [52, 268] width 73 height 7
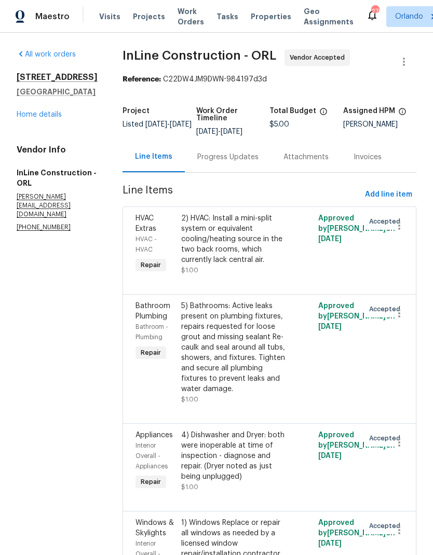
click at [55, 112] on link "Home details" at bounding box center [39, 114] width 45 height 7
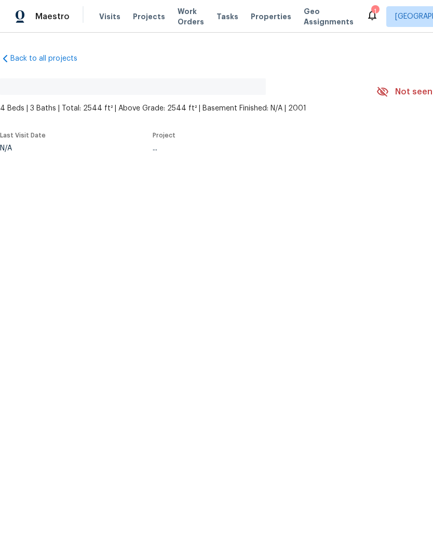
click at [362, 221] on html "Maestro Visits Projects Work Orders Tasks Properties Geo Assignments 1 Albuquer…" at bounding box center [216, 110] width 433 height 221
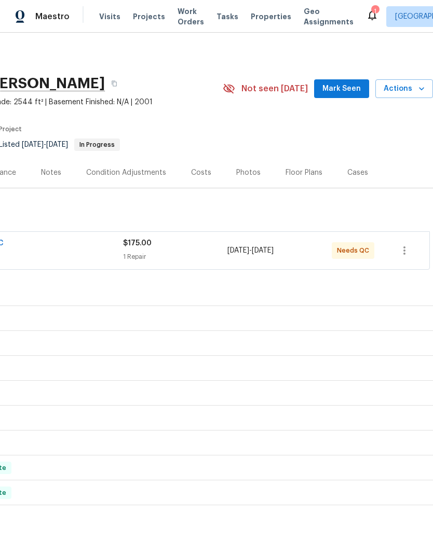
scroll to position [0, 154]
click at [349, 87] on span "Mark Seen" at bounding box center [341, 89] width 38 height 13
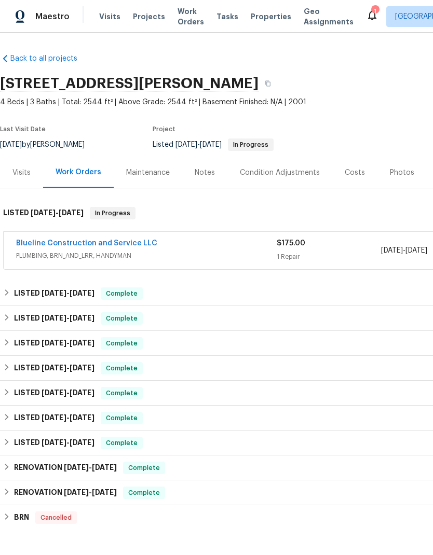
scroll to position [0, 0]
click at [131, 242] on link "Blueline Construction and Service LLC" at bounding box center [86, 243] width 141 height 7
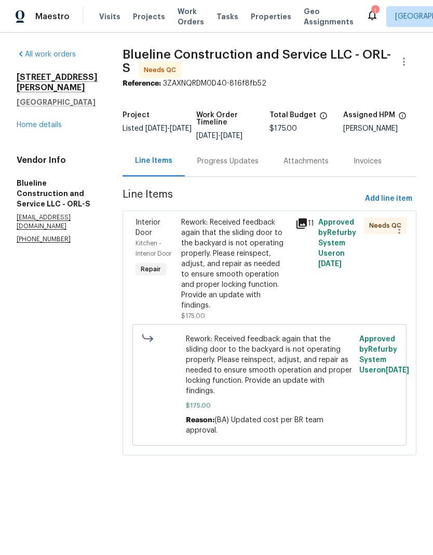
click at [307, 229] on icon at bounding box center [301, 224] width 10 height 10
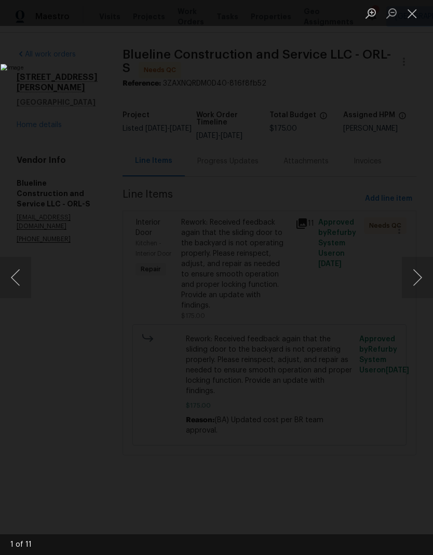
click at [415, 269] on button "Next image" at bounding box center [417, 278] width 31 height 42
click at [420, 270] on button "Next image" at bounding box center [417, 278] width 31 height 42
click at [420, 272] on button "Next image" at bounding box center [417, 278] width 31 height 42
click at [421, 276] on button "Next image" at bounding box center [417, 278] width 31 height 42
click at [334, 348] on img "Lightbox" at bounding box center [167, 277] width 333 height 427
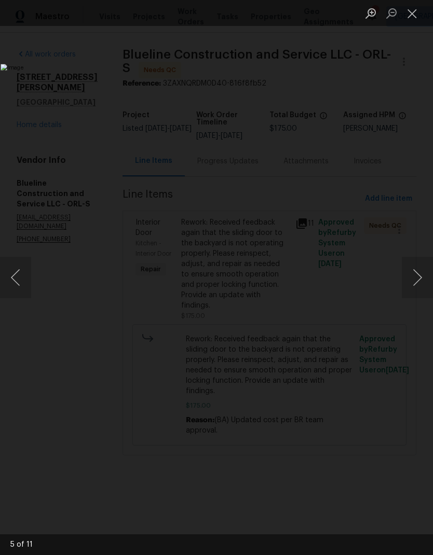
click at [414, 17] on button "Close lightbox" at bounding box center [412, 13] width 21 height 18
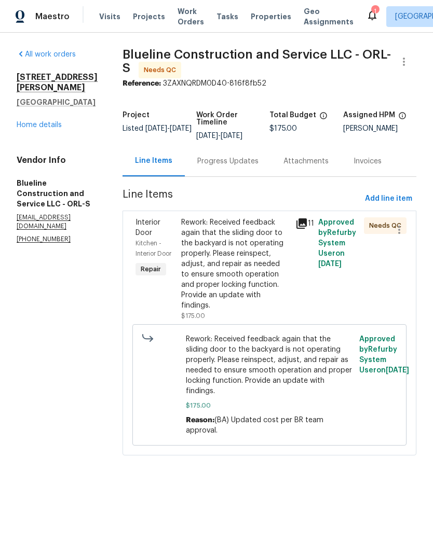
click at [256, 174] on div "Progress Updates" at bounding box center [228, 161] width 86 height 31
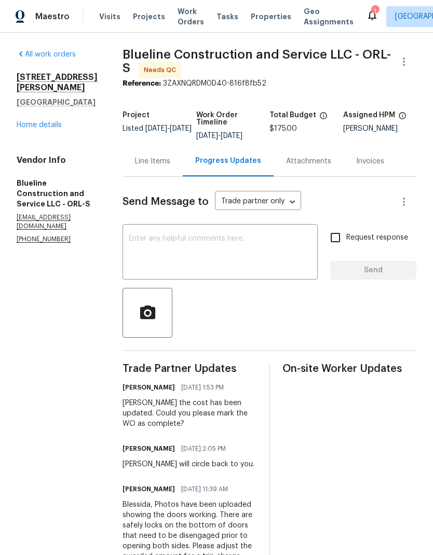
click at [60, 121] on link "Home details" at bounding box center [39, 124] width 45 height 7
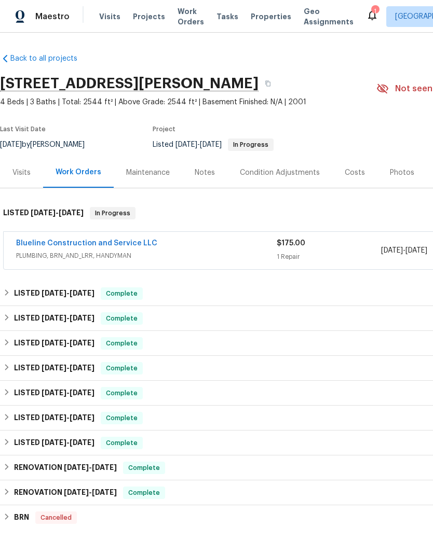
click at [125, 240] on link "Blueline Construction and Service LLC" at bounding box center [86, 243] width 141 height 7
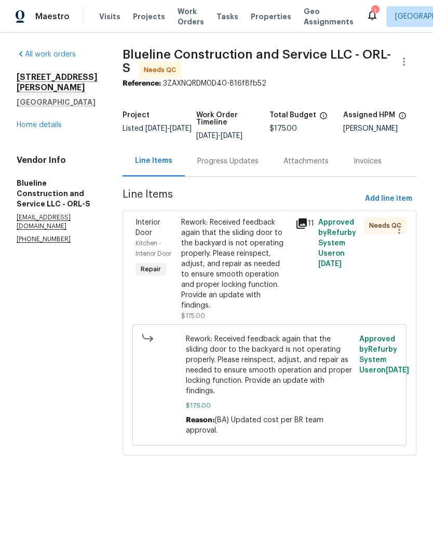
click at [275, 266] on div "Rework: Received feedback again that the sliding door to the backyard is not op…" at bounding box center [235, 264] width 108 height 93
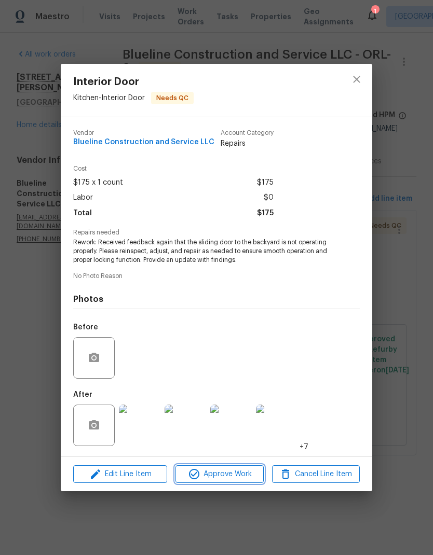
click at [251, 477] on span "Approve Work" at bounding box center [220, 474] width 82 height 13
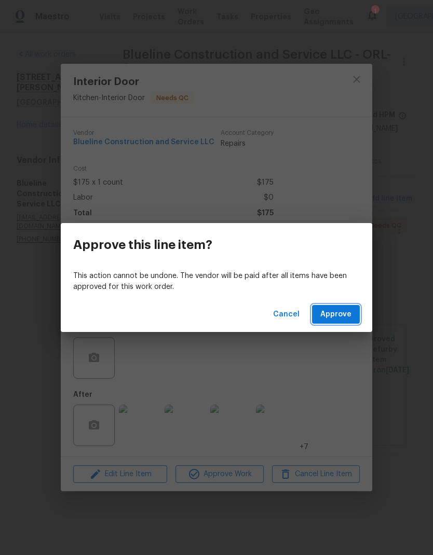
click at [347, 312] on span "Approve" at bounding box center [335, 314] width 31 height 13
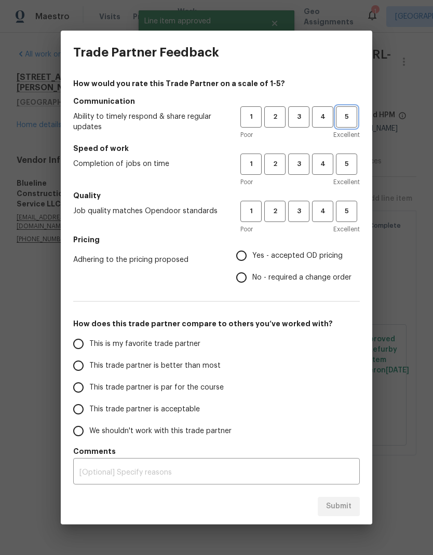
click at [348, 117] on span "5" at bounding box center [346, 117] width 19 height 12
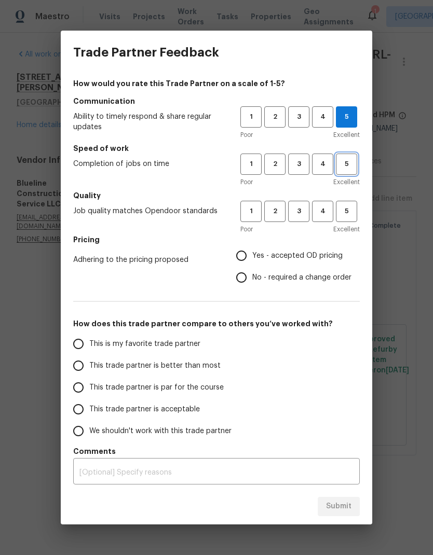
click at [343, 162] on span "5" at bounding box center [346, 164] width 19 height 12
click at [319, 164] on span "4" at bounding box center [322, 164] width 19 height 12
click at [322, 214] on span "4" at bounding box center [322, 212] width 19 height 12
click at [241, 277] on input "No - required a change order" at bounding box center [241, 278] width 22 height 22
radio input "true"
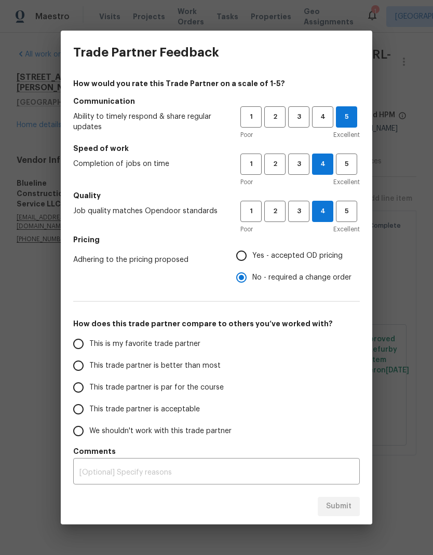
click at [195, 386] on span "This trade partner is par for the course" at bounding box center [156, 388] width 134 height 11
click at [89, 386] on input "This trade partner is par for the course" at bounding box center [78, 388] width 22 height 22
click at [358, 512] on button "Submit" at bounding box center [339, 506] width 42 height 19
radio input "true"
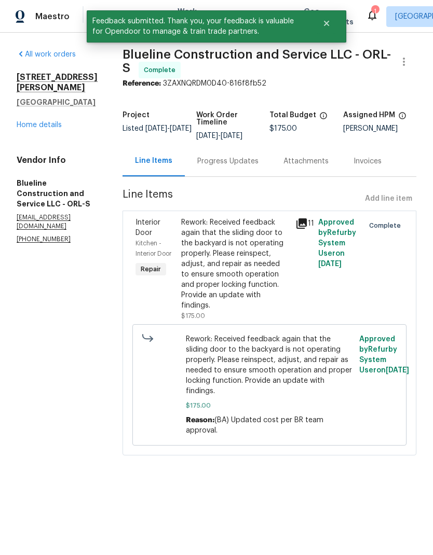
click at [48, 121] on link "Home details" at bounding box center [39, 124] width 45 height 7
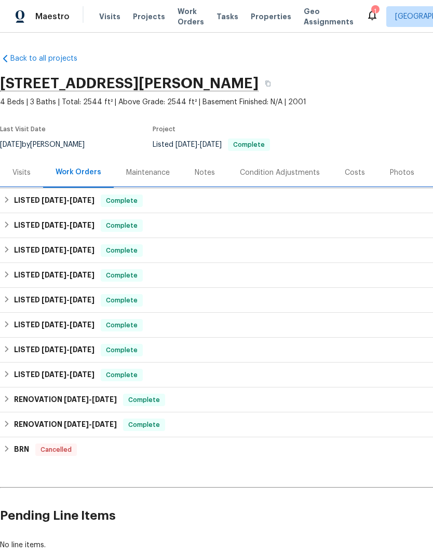
click at [362, 203] on div "LISTED [DATE] - [DATE] Complete" at bounding box center [293, 201] width 580 height 12
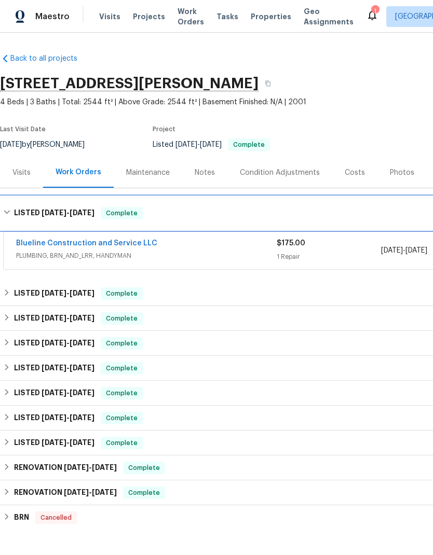
click at [358, 211] on div "LISTED [DATE] - [DATE] Complete" at bounding box center [293, 213] width 580 height 12
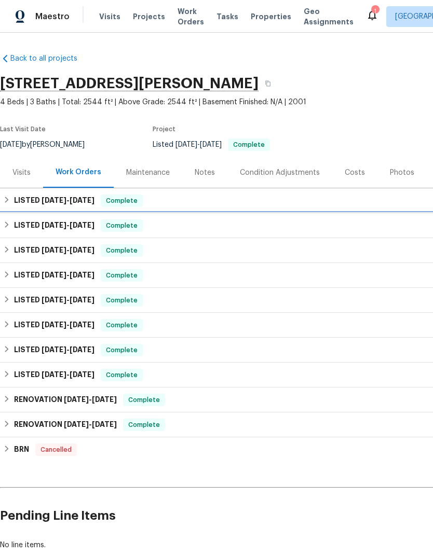
click at [346, 234] on div "LISTED [DATE] - [DATE] Complete" at bounding box center [293, 225] width 587 height 25
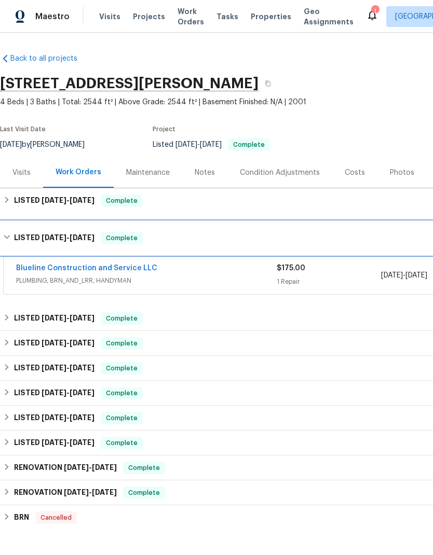
click at [346, 236] on div "LISTED [DATE] - [DATE] Complete" at bounding box center [293, 238] width 580 height 12
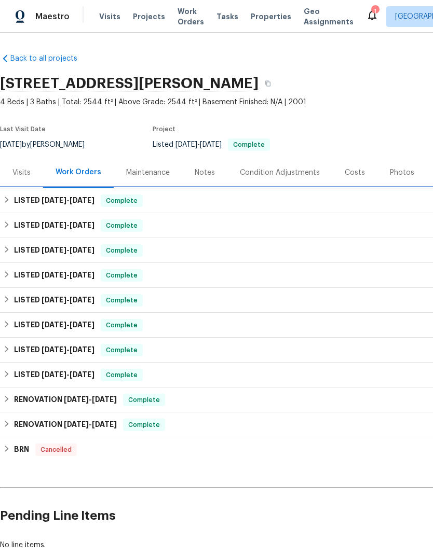
click at [355, 197] on div "LISTED [DATE] - [DATE] Complete" at bounding box center [293, 201] width 580 height 12
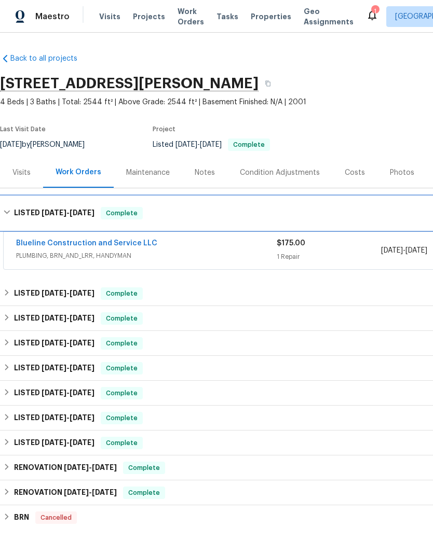
click at [358, 202] on div "LISTED [DATE] - [DATE] Complete" at bounding box center [293, 213] width 587 height 33
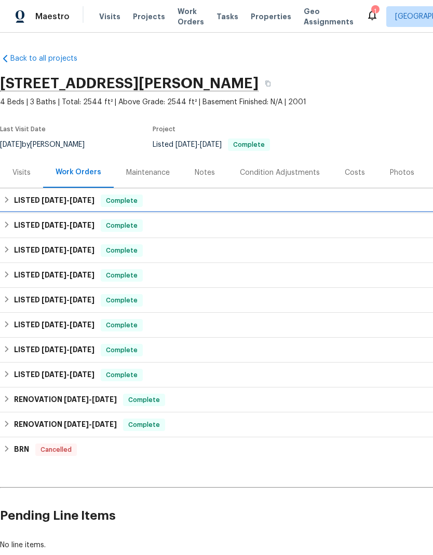
click at [335, 234] on div "LISTED [DATE] - [DATE] Complete" at bounding box center [293, 225] width 587 height 25
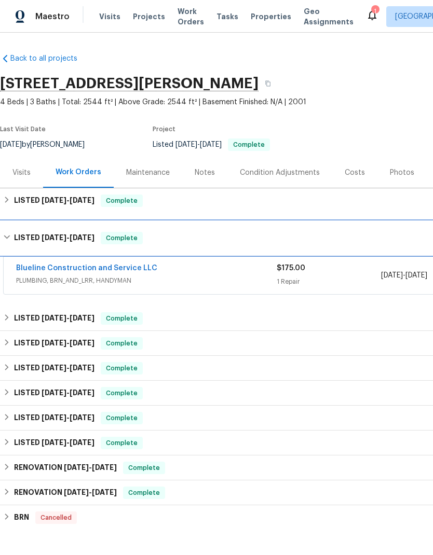
click at [335, 234] on div "LISTED [DATE] - [DATE] Complete" at bounding box center [293, 238] width 580 height 12
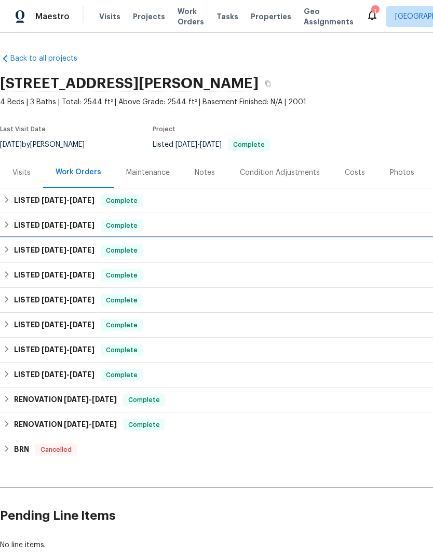
click at [322, 253] on div "LISTED [DATE] - [DATE] Complete" at bounding box center [293, 251] width 580 height 12
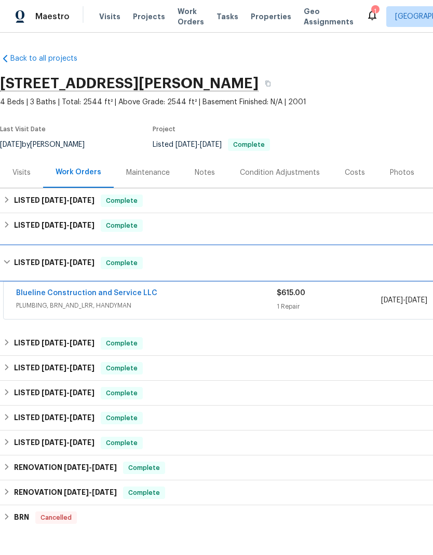
click at [340, 260] on div "LISTED [DATE] - [DATE] Complete" at bounding box center [293, 263] width 580 height 12
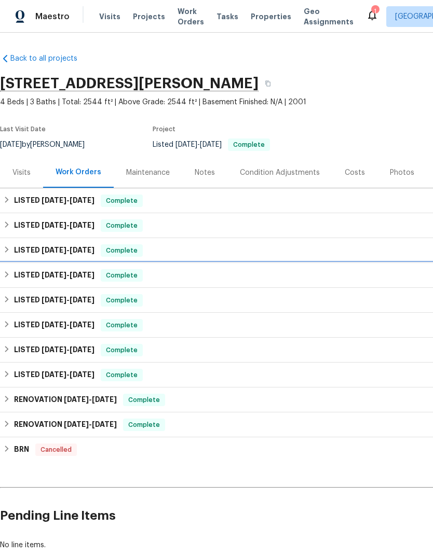
click at [327, 284] on div "LISTED [DATE] - [DATE] Complete" at bounding box center [293, 275] width 587 height 25
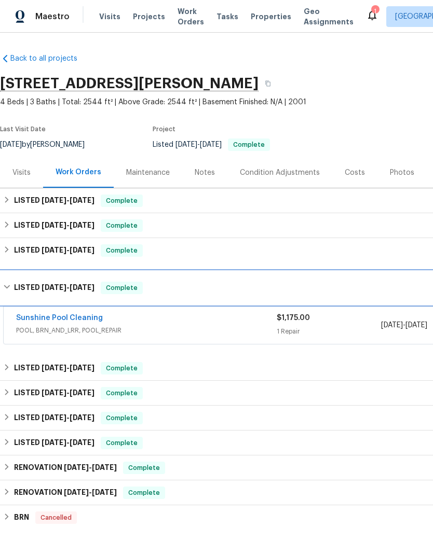
click at [336, 284] on div "LISTED [DATE] - [DATE] Complete" at bounding box center [293, 288] width 580 height 12
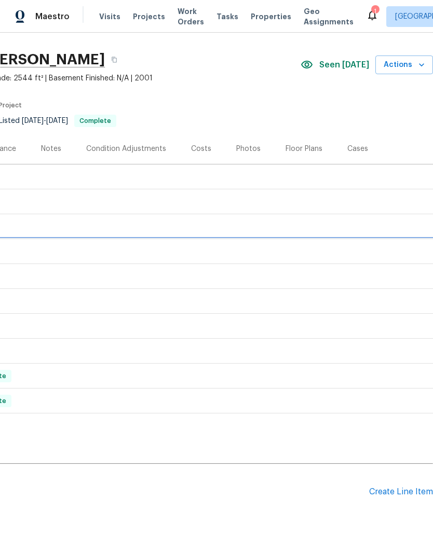
scroll to position [24, 154]
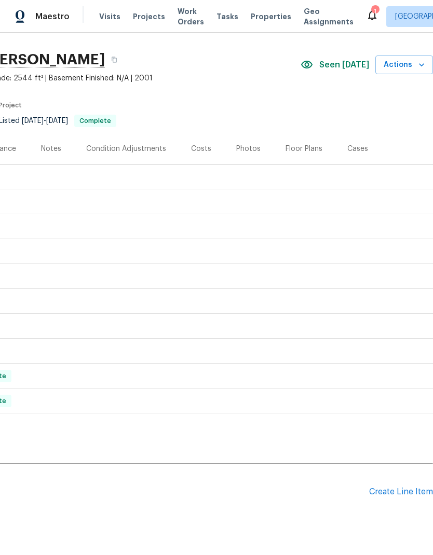
click at [205, 149] on div "Costs" at bounding box center [201, 149] width 20 height 10
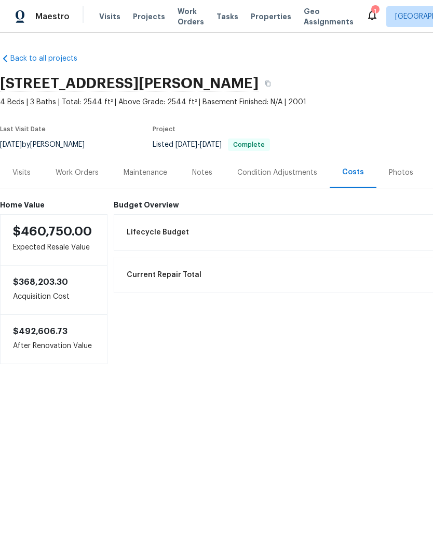
click at [88, 173] on div "Work Orders" at bounding box center [77, 173] width 43 height 10
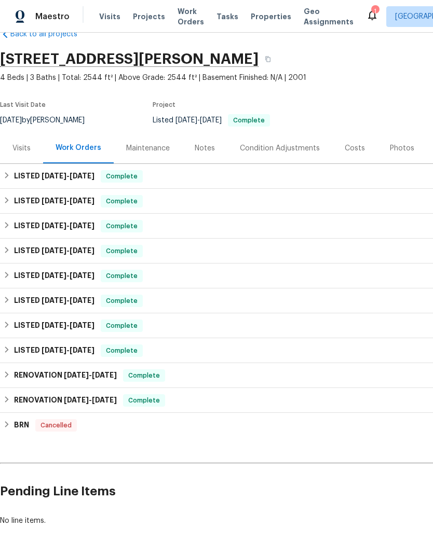
scroll to position [24, 0]
click at [400, 147] on div "Photos" at bounding box center [402, 149] width 24 height 10
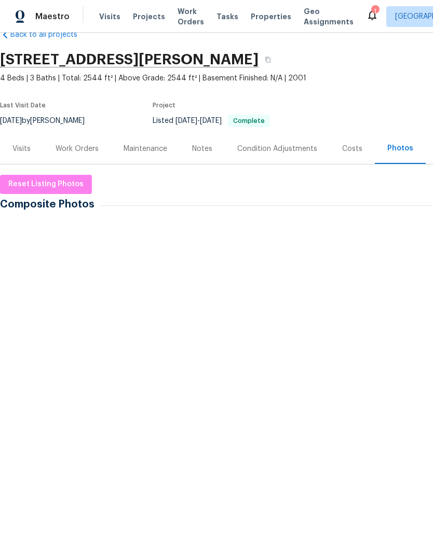
click at [43, 333] on img at bounding box center [28, 329] width 52 height 52
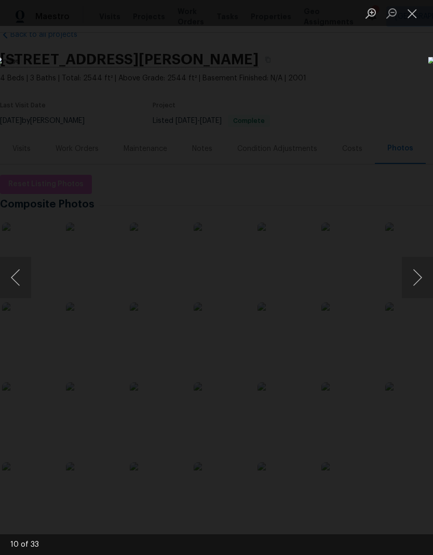
click at [421, 275] on button "Next image" at bounding box center [417, 278] width 31 height 42
click at [420, 282] on button "Next image" at bounding box center [417, 278] width 31 height 42
click at [418, 266] on button "Next image" at bounding box center [417, 278] width 31 height 42
click at [291, 351] on img "Lightbox" at bounding box center [167, 278] width 344 height 442
click at [331, 298] on img "Lightbox" at bounding box center [167, 278] width 344 height 442
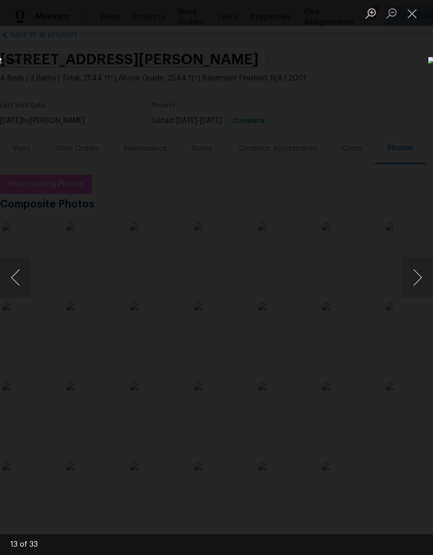
click at [418, 271] on button "Next image" at bounding box center [417, 278] width 31 height 42
click at [419, 273] on button "Next image" at bounding box center [417, 278] width 31 height 42
click at [417, 273] on button "Next image" at bounding box center [417, 278] width 31 height 42
click at [422, 268] on button "Next image" at bounding box center [417, 278] width 31 height 42
click at [418, 275] on button "Next image" at bounding box center [417, 278] width 31 height 42
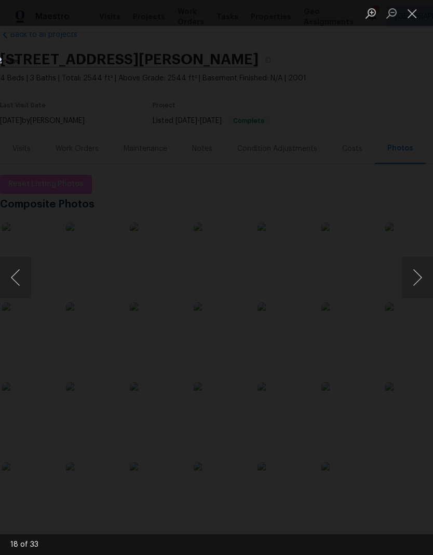
click at [416, 271] on button "Next image" at bounding box center [417, 278] width 31 height 42
click at [419, 276] on button "Next image" at bounding box center [417, 278] width 31 height 42
click at [418, 267] on button "Next image" at bounding box center [417, 278] width 31 height 42
click at [416, 275] on button "Next image" at bounding box center [417, 278] width 31 height 42
click at [418, 273] on button "Next image" at bounding box center [417, 278] width 31 height 42
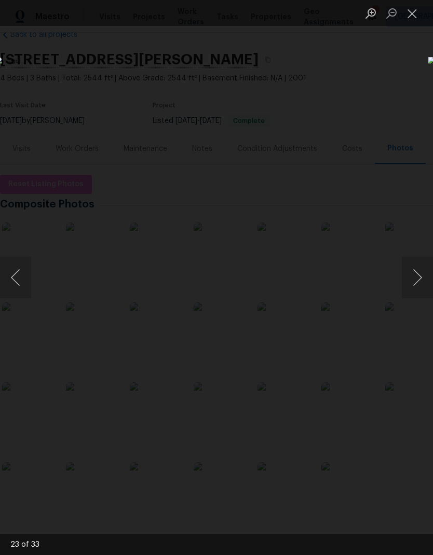
click at [416, 276] on button "Next image" at bounding box center [417, 278] width 31 height 42
click at [422, 281] on button "Next image" at bounding box center [417, 278] width 31 height 42
click at [416, 266] on button "Next image" at bounding box center [417, 278] width 31 height 42
click at [417, 272] on button "Next image" at bounding box center [417, 278] width 31 height 42
click at [296, 300] on img "Lightbox" at bounding box center [167, 278] width 344 height 442
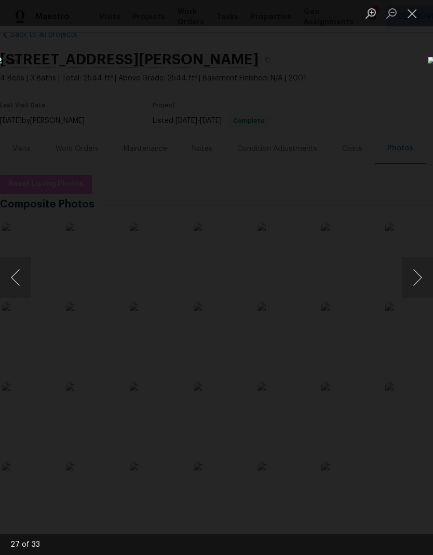
click at [422, 267] on button "Next image" at bounding box center [417, 278] width 31 height 42
click at [417, 277] on button "Next image" at bounding box center [417, 278] width 31 height 42
click at [415, 270] on button "Next image" at bounding box center [417, 278] width 31 height 42
click at [419, 273] on button "Next image" at bounding box center [417, 278] width 31 height 42
click at [417, 279] on button "Next image" at bounding box center [417, 278] width 31 height 42
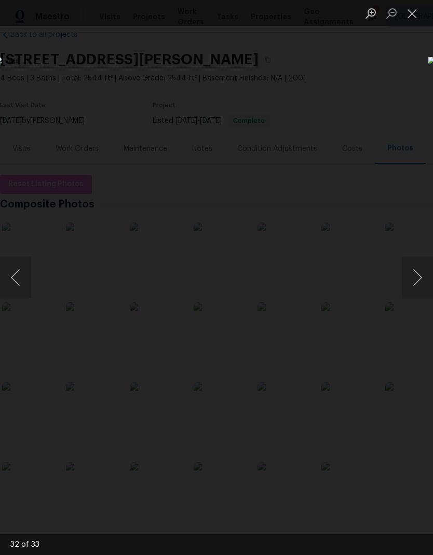
click at [417, 271] on button "Next image" at bounding box center [417, 278] width 31 height 42
click at [413, 272] on button "Next image" at bounding box center [417, 278] width 31 height 42
click at [11, 275] on button "Previous image" at bounding box center [15, 278] width 31 height 42
click at [413, 269] on button "Next image" at bounding box center [417, 278] width 31 height 42
click at [19, 276] on button "Previous image" at bounding box center [15, 278] width 31 height 42
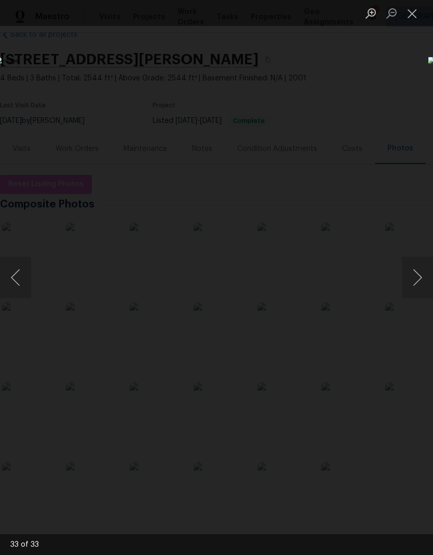
click at [419, 270] on button "Next image" at bounding box center [417, 278] width 31 height 42
click at [420, 274] on button "Next image" at bounding box center [417, 278] width 31 height 42
click at [408, 268] on button "Next image" at bounding box center [417, 278] width 31 height 42
click at [413, 279] on button "Next image" at bounding box center [417, 278] width 31 height 42
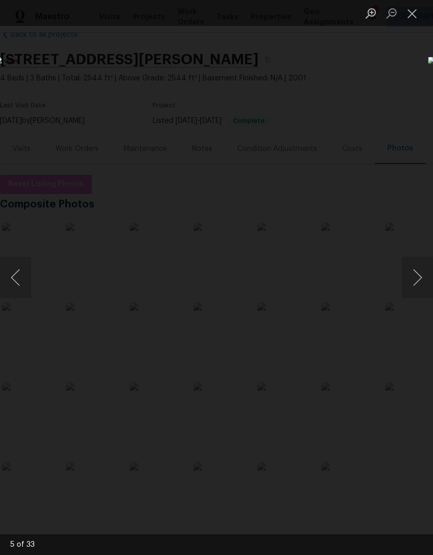
click at [412, 279] on button "Next image" at bounding box center [417, 278] width 31 height 42
click at [417, 276] on button "Next image" at bounding box center [417, 278] width 31 height 42
click at [418, 276] on button "Next image" at bounding box center [417, 278] width 31 height 42
click at [427, 283] on button "Next image" at bounding box center [417, 278] width 31 height 42
click at [417, 284] on button "Next image" at bounding box center [417, 278] width 31 height 42
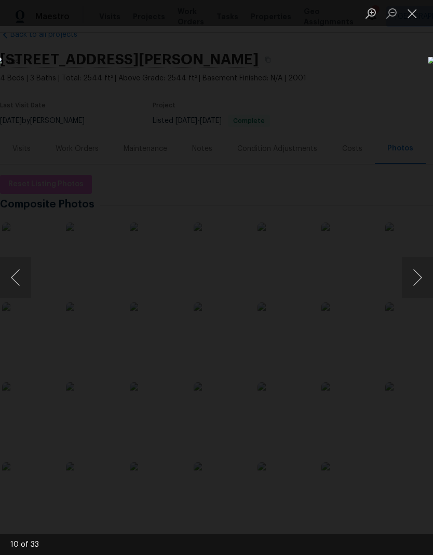
click at [416, 16] on button "Close lightbox" at bounding box center [412, 13] width 21 height 18
